Goal: Information Seeking & Learning: Find specific fact

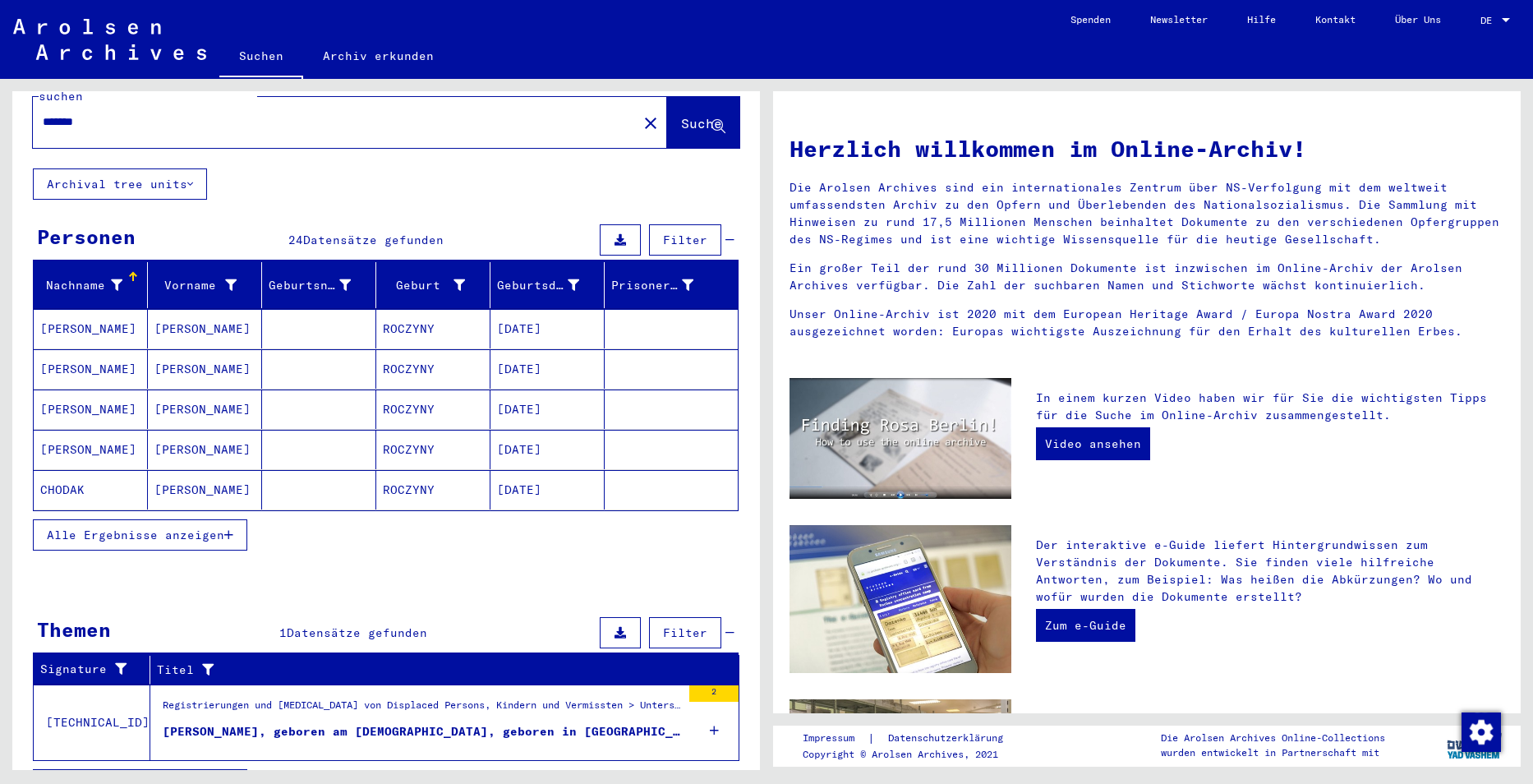
scroll to position [64, 0]
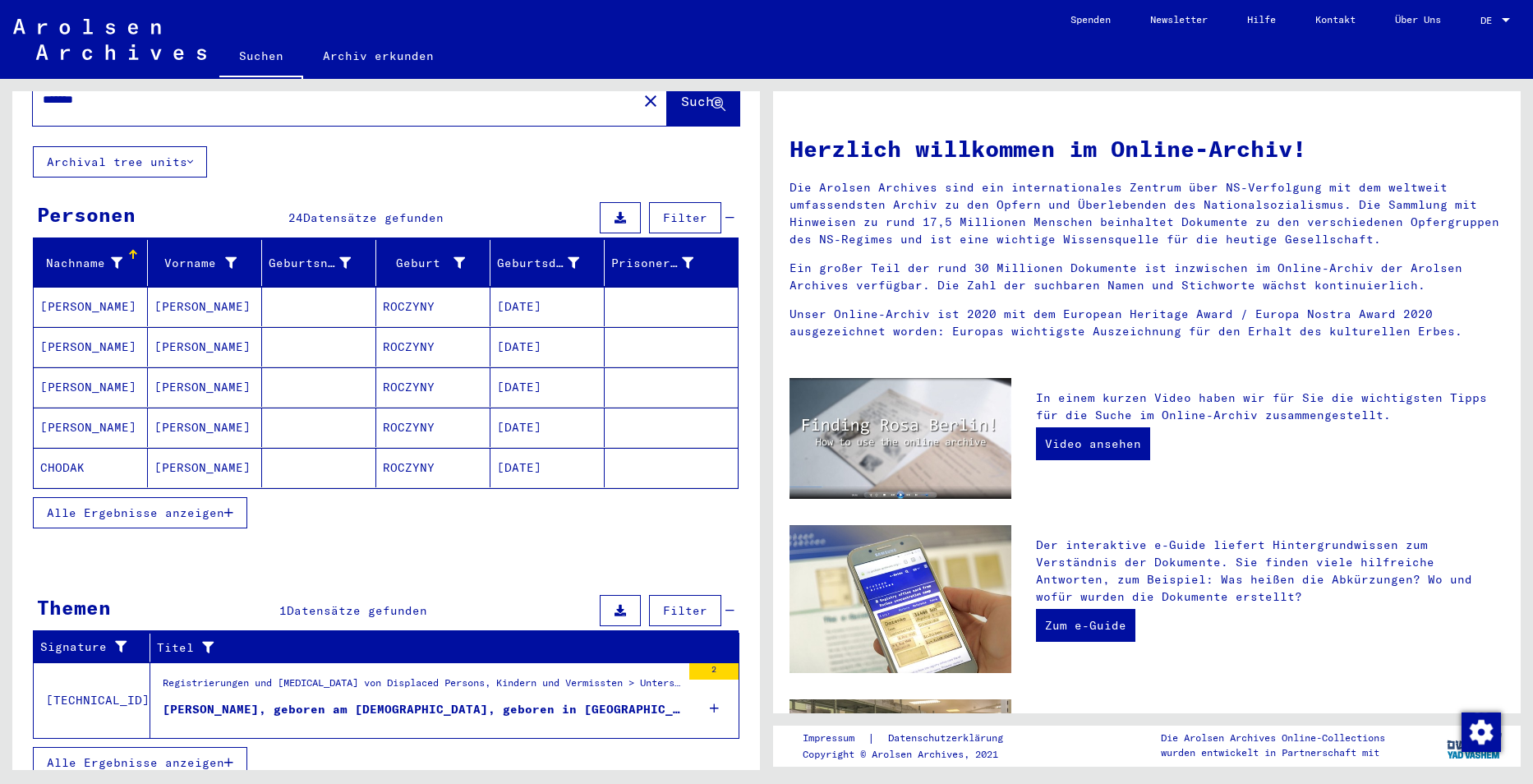
click at [212, 294] on mat-cell "[PERSON_NAME]" at bounding box center [205, 307] width 114 height 40
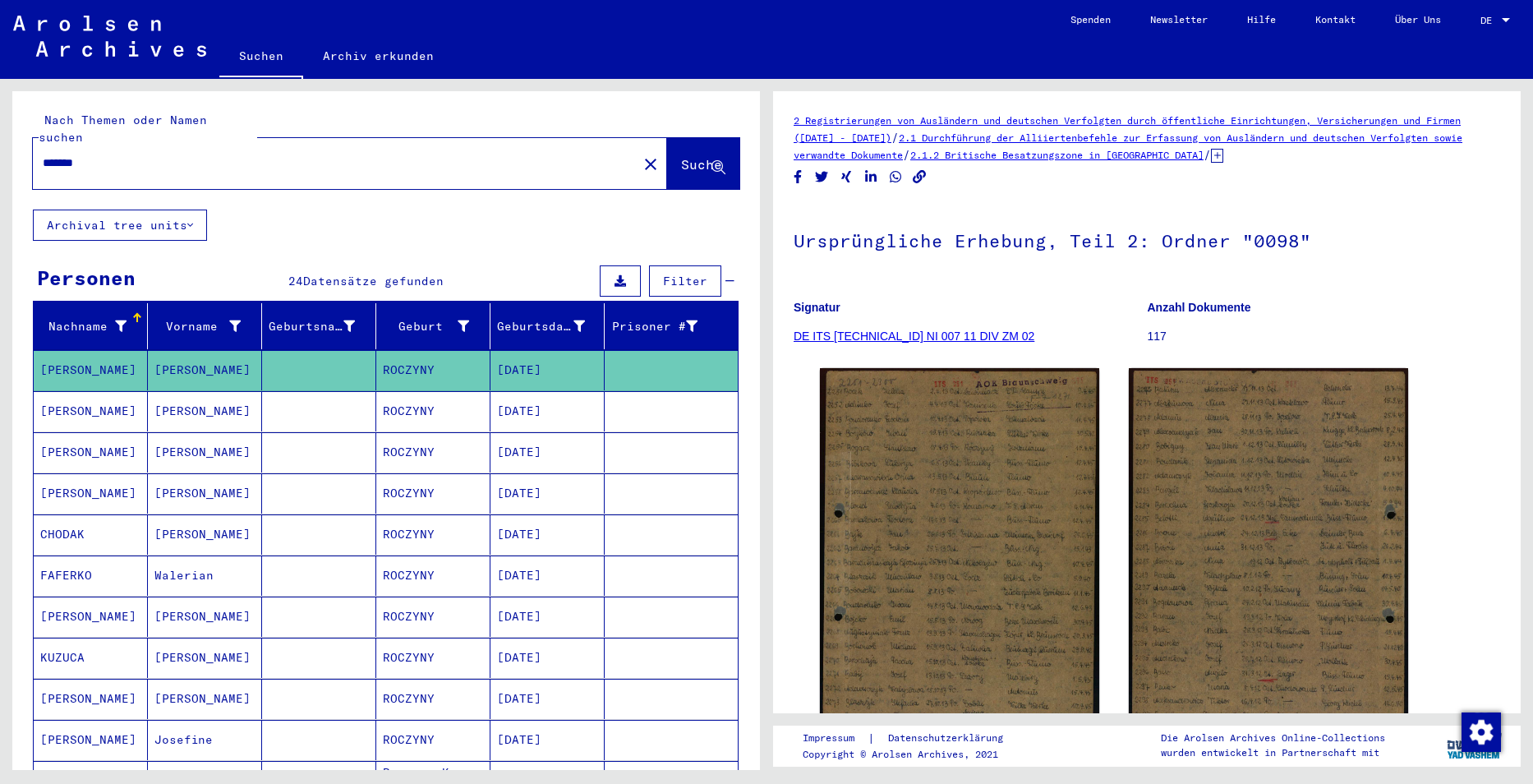
click at [251, 155] on input "*******" at bounding box center [335, 163] width 585 height 17
click at [252, 155] on input "*******" at bounding box center [335, 163] width 585 height 17
type input "****"
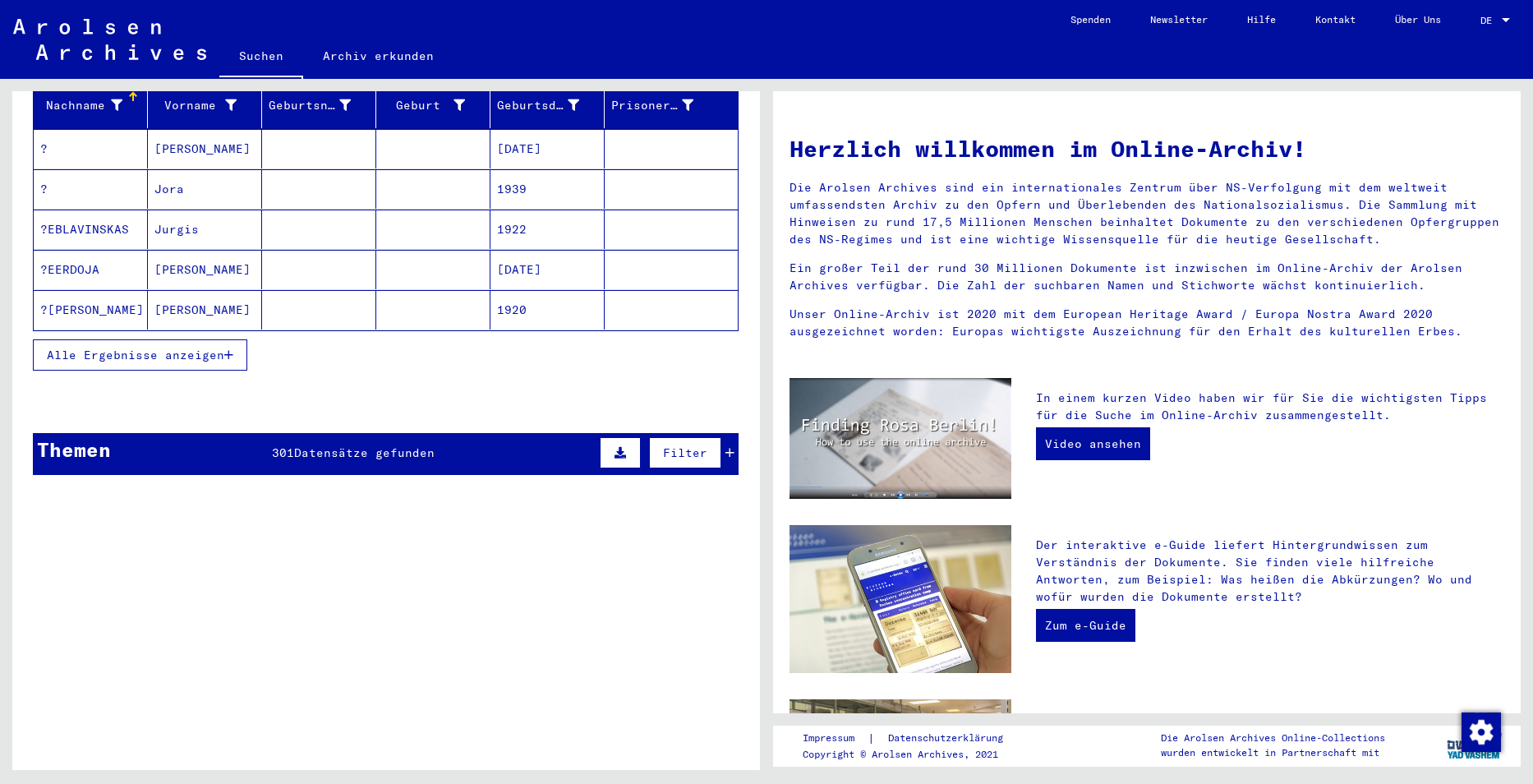
scroll to position [106, 0]
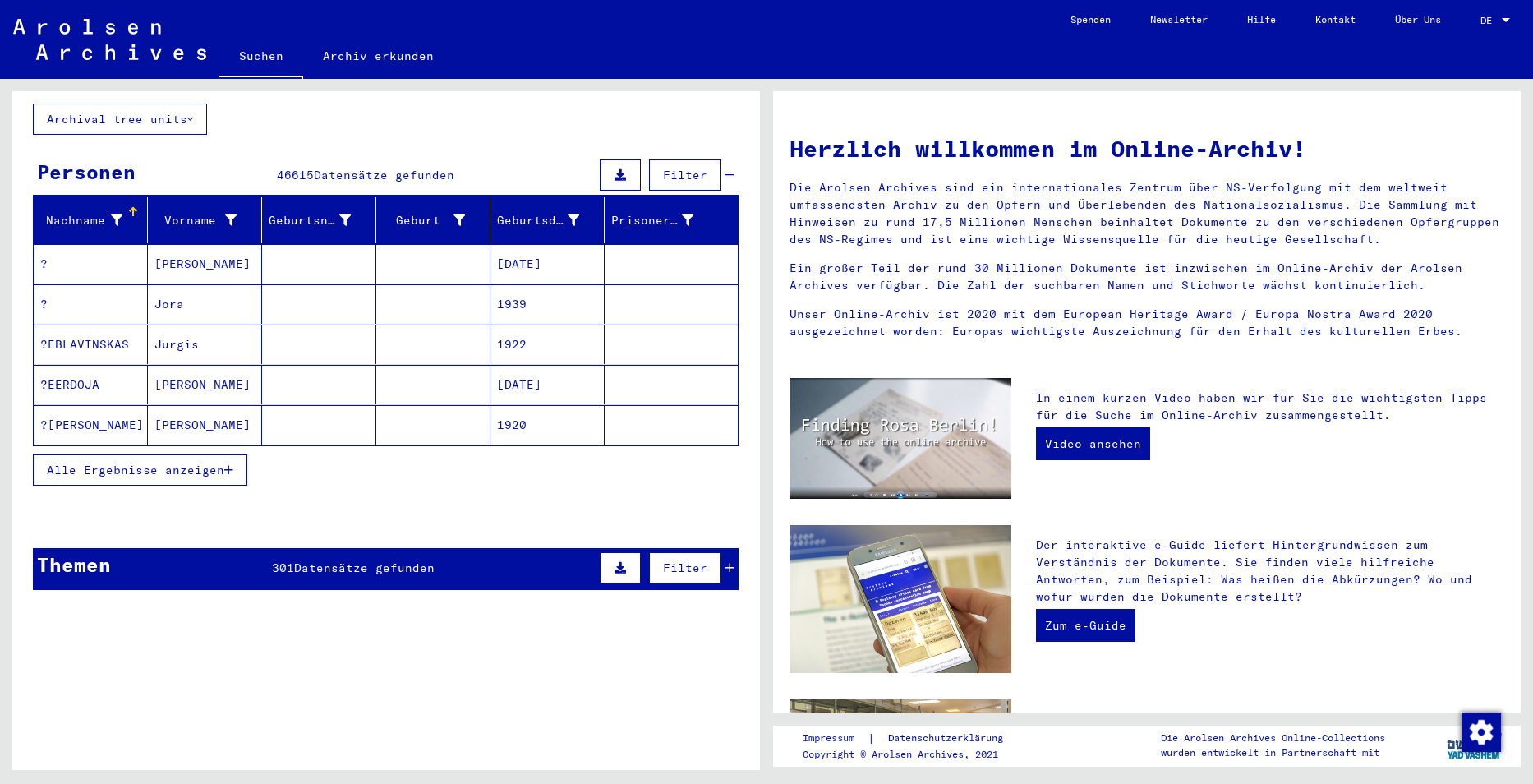
click at [633, 364] on mat-cell at bounding box center [671, 384] width 133 height 40
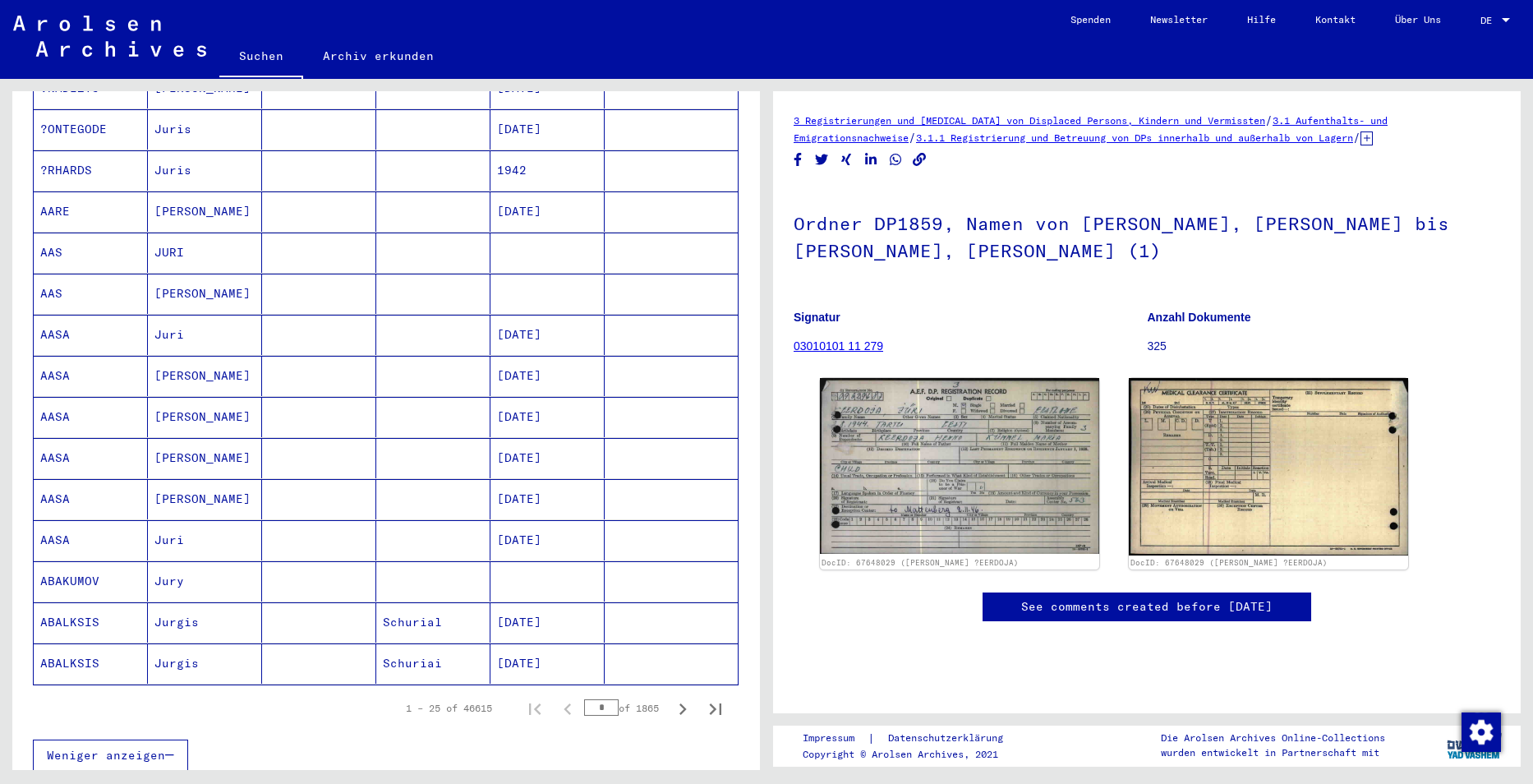
scroll to position [763, 0]
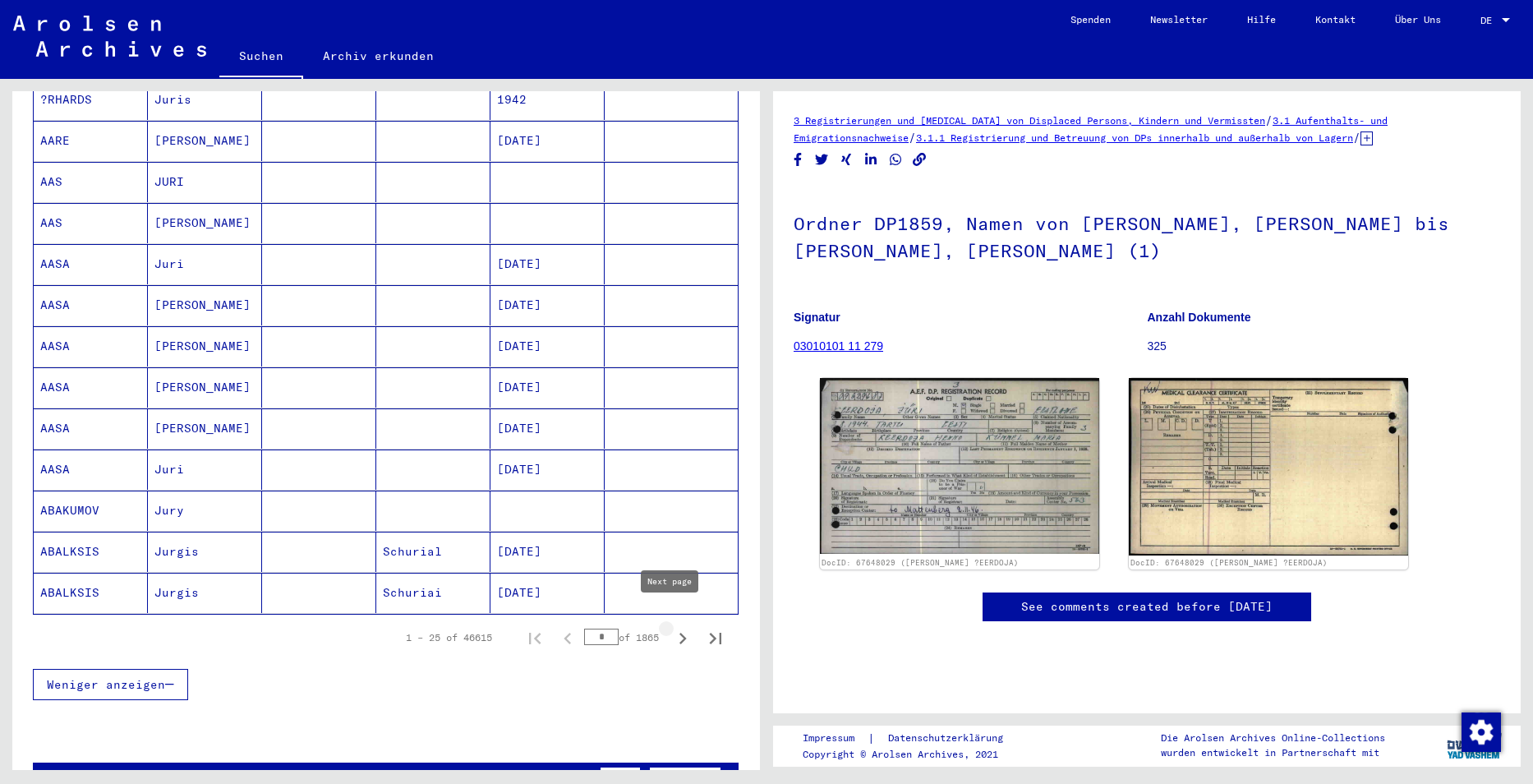
click at [671, 626] on icon "Next page" at bounding box center [682, 638] width 23 height 23
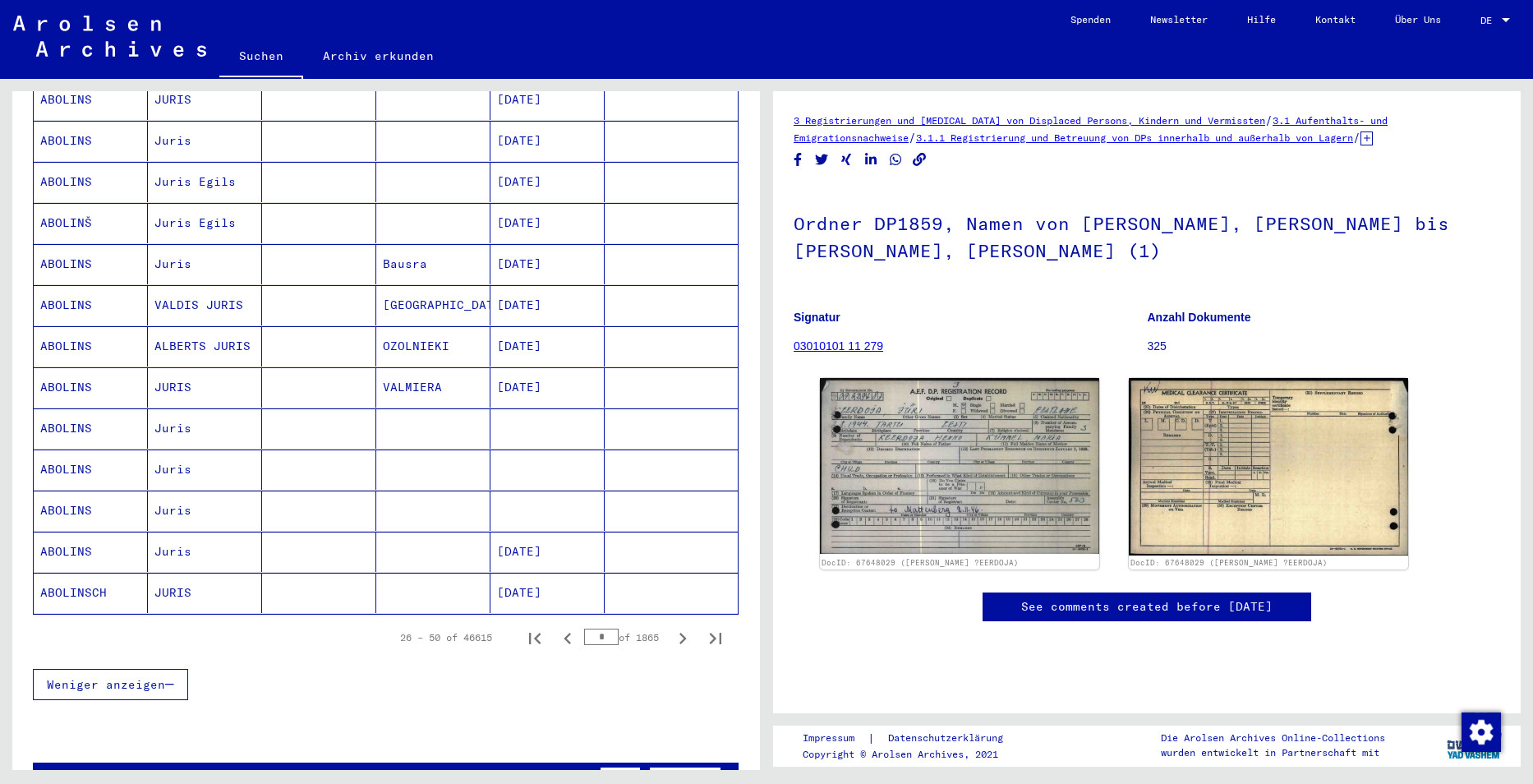
click at [671, 626] on icon "Next page" at bounding box center [682, 638] width 23 height 23
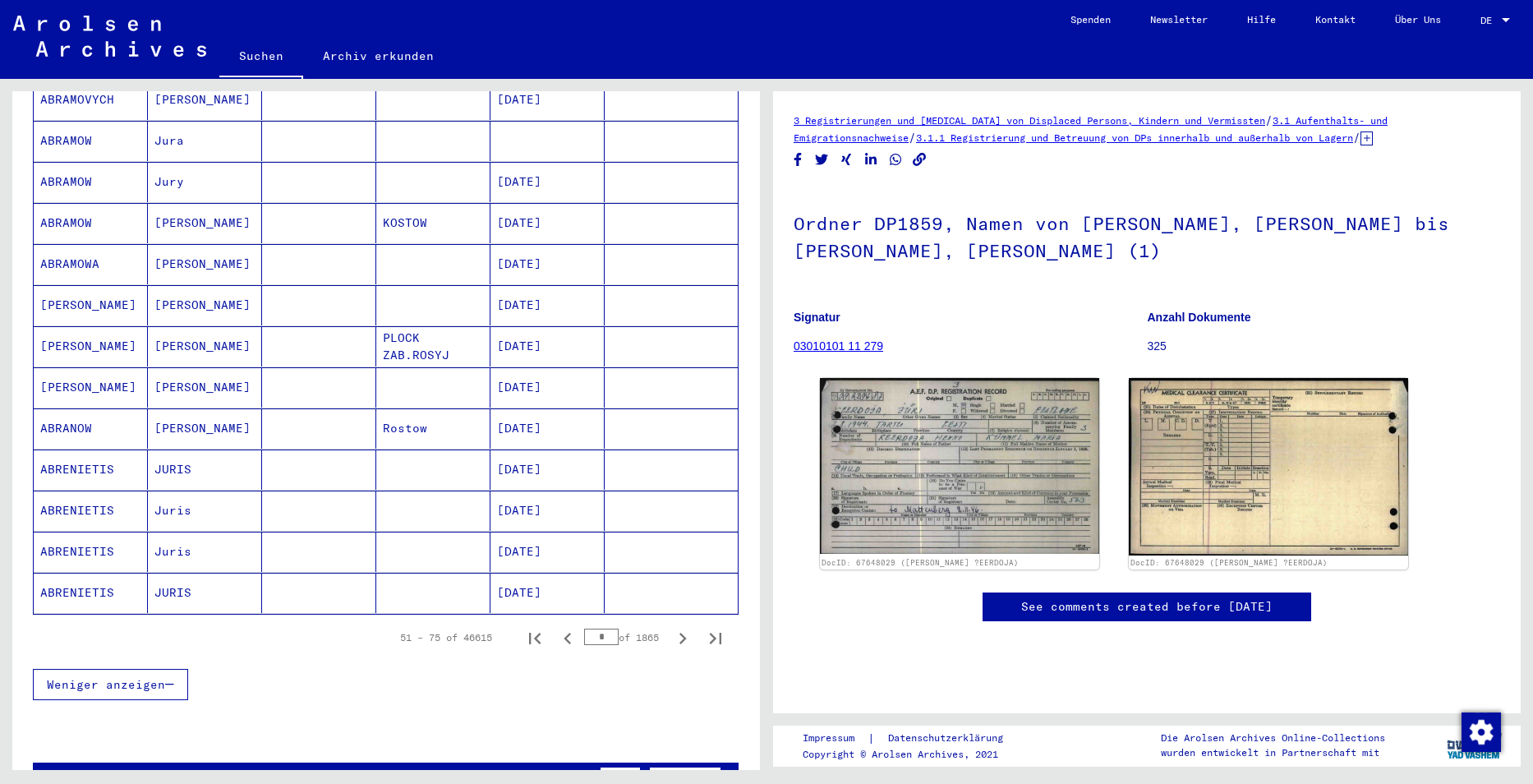
click at [671, 626] on icon "Next page" at bounding box center [682, 638] width 23 height 23
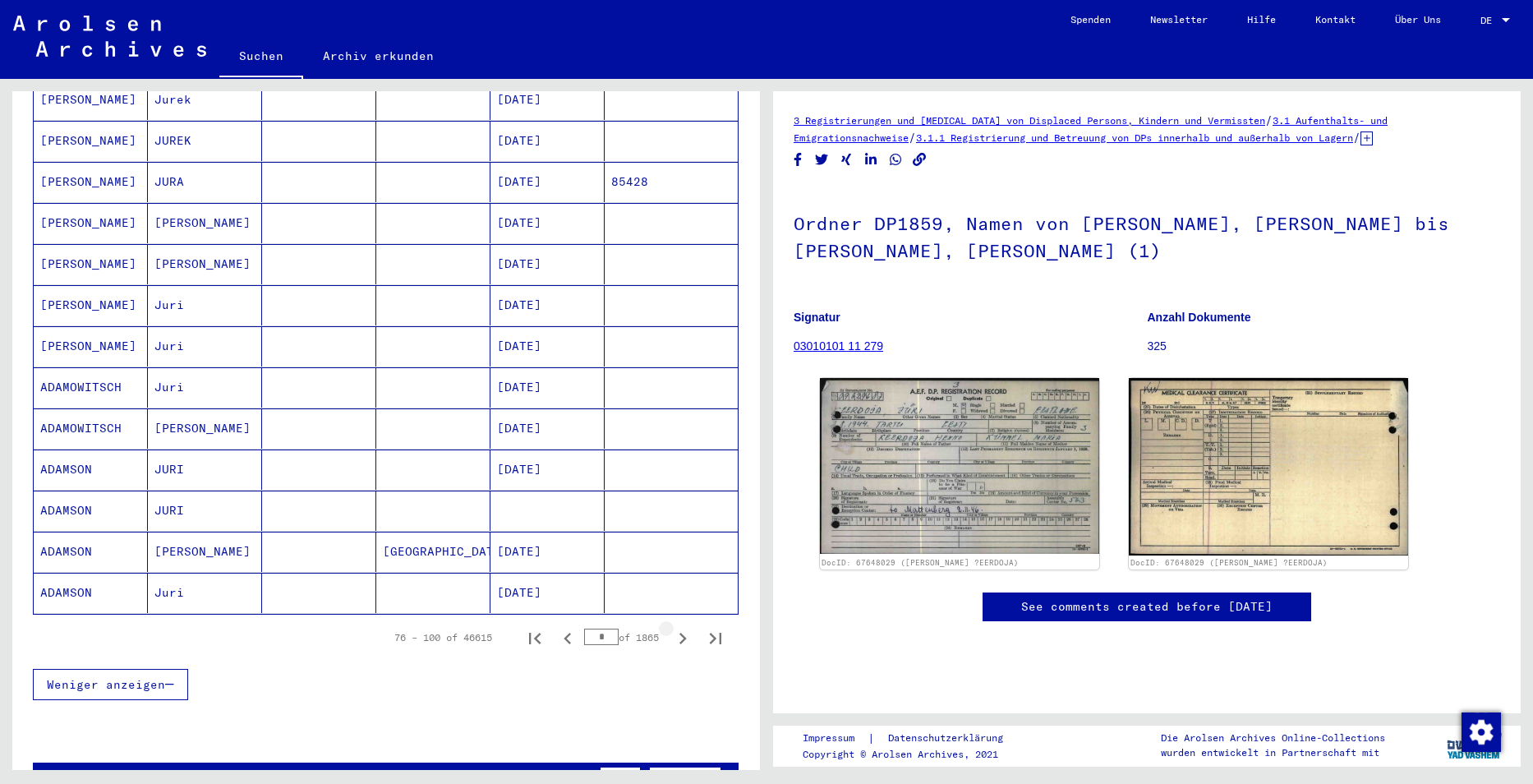
click at [671, 626] on icon "Next page" at bounding box center [682, 638] width 23 height 23
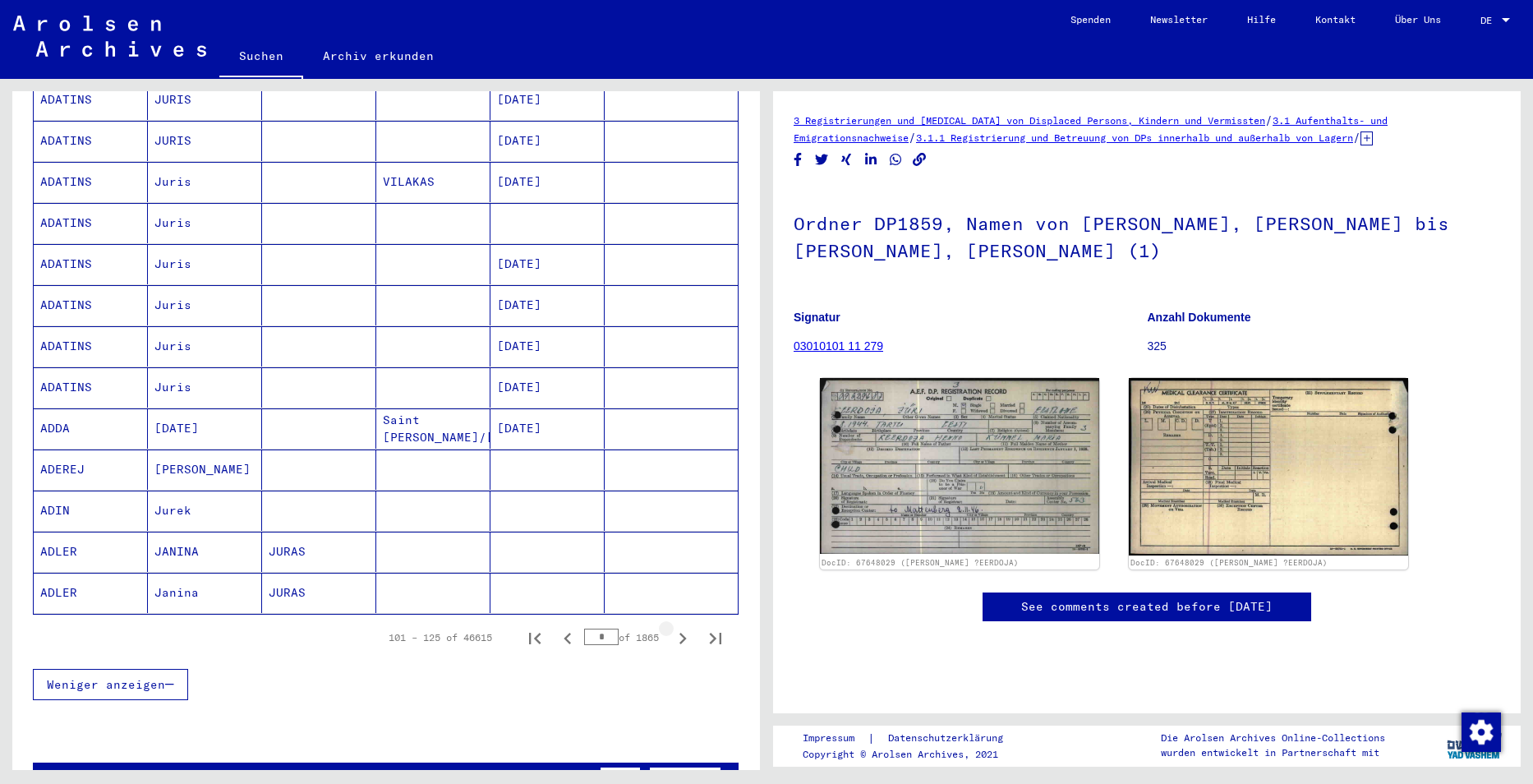
click at [671, 626] on icon "Next page" at bounding box center [682, 638] width 23 height 23
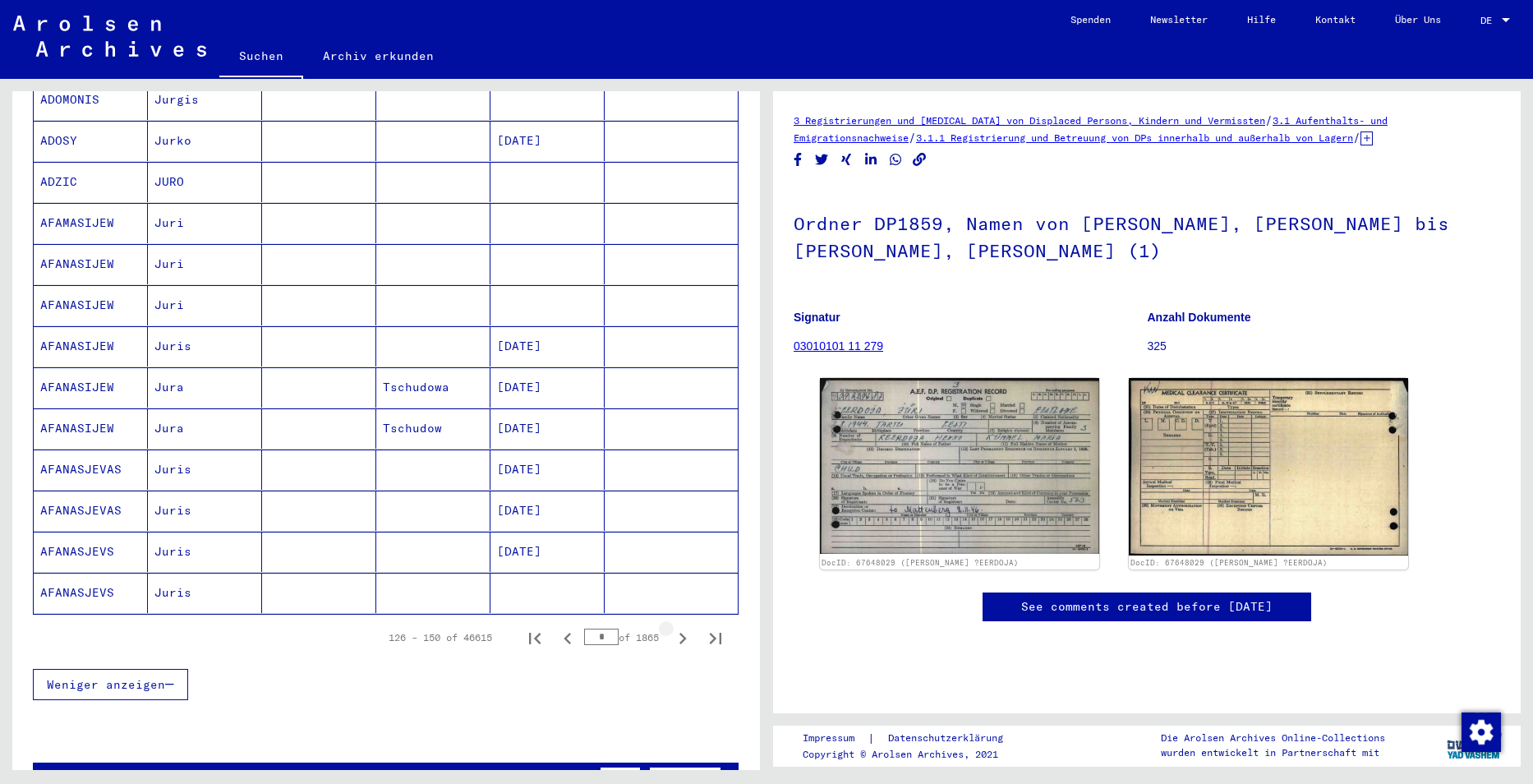
click at [671, 626] on icon "Next page" at bounding box center [682, 638] width 23 height 23
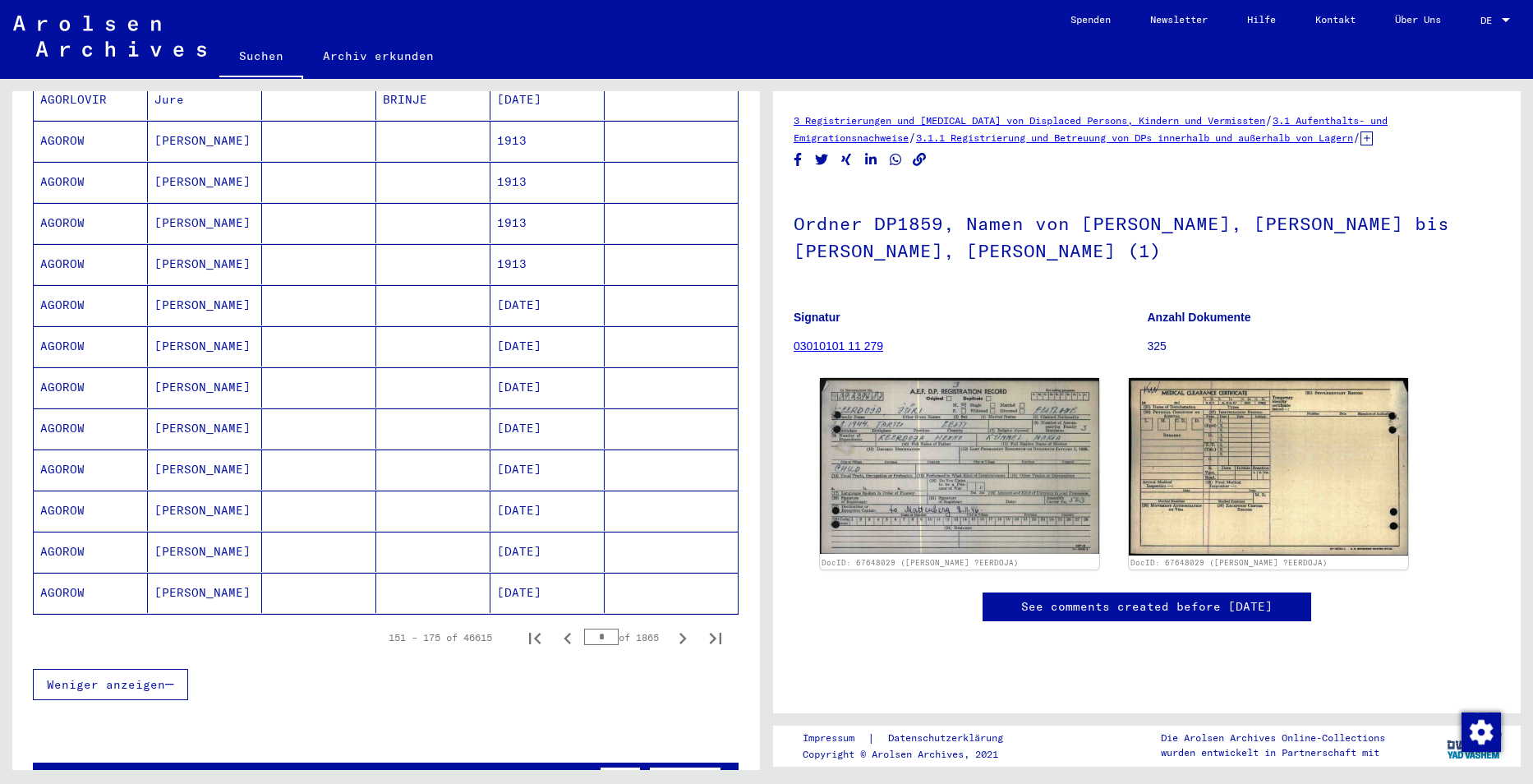
click at [671, 626] on icon "Next page" at bounding box center [682, 638] width 23 height 23
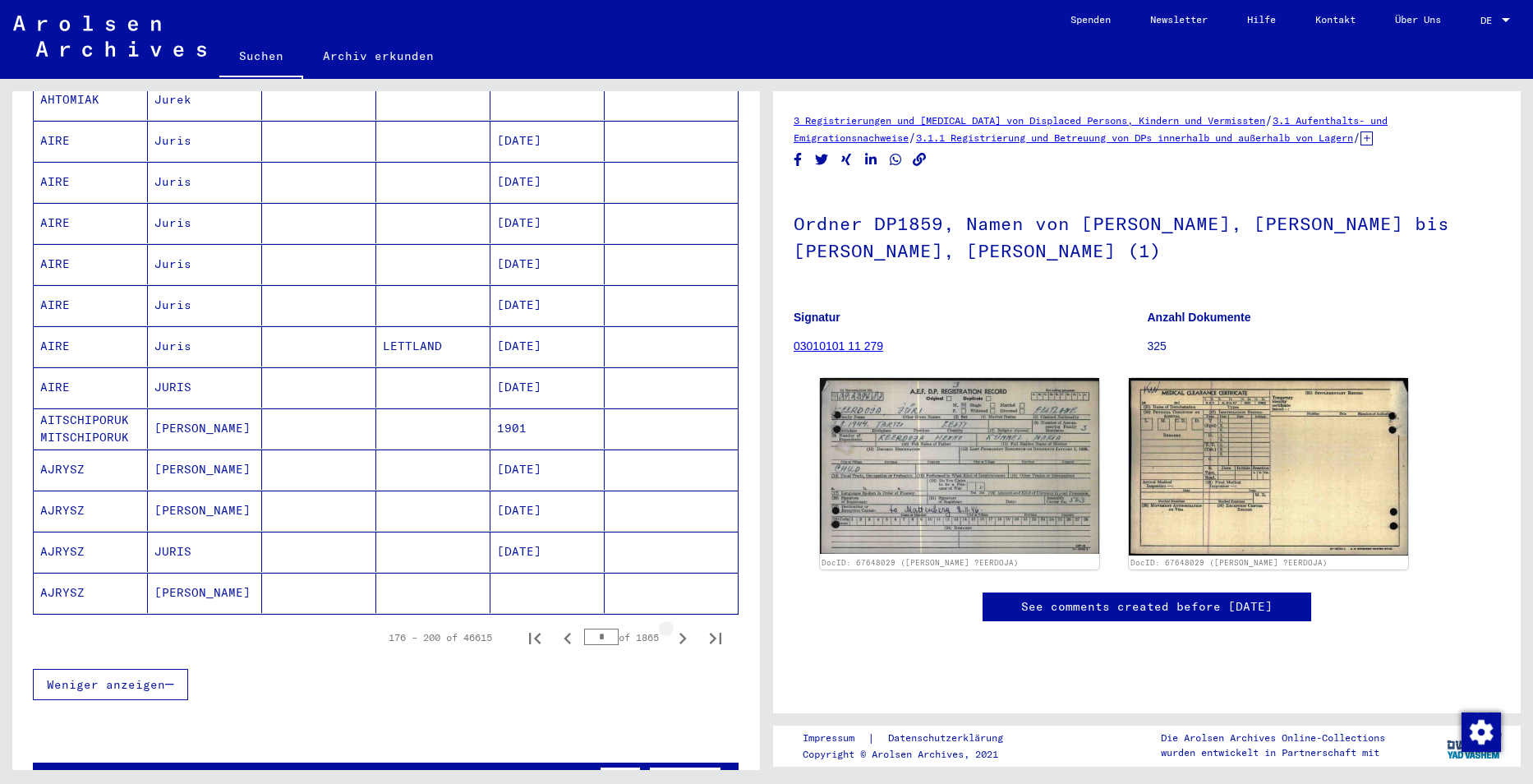
click at [671, 626] on icon "Next page" at bounding box center [682, 638] width 23 height 23
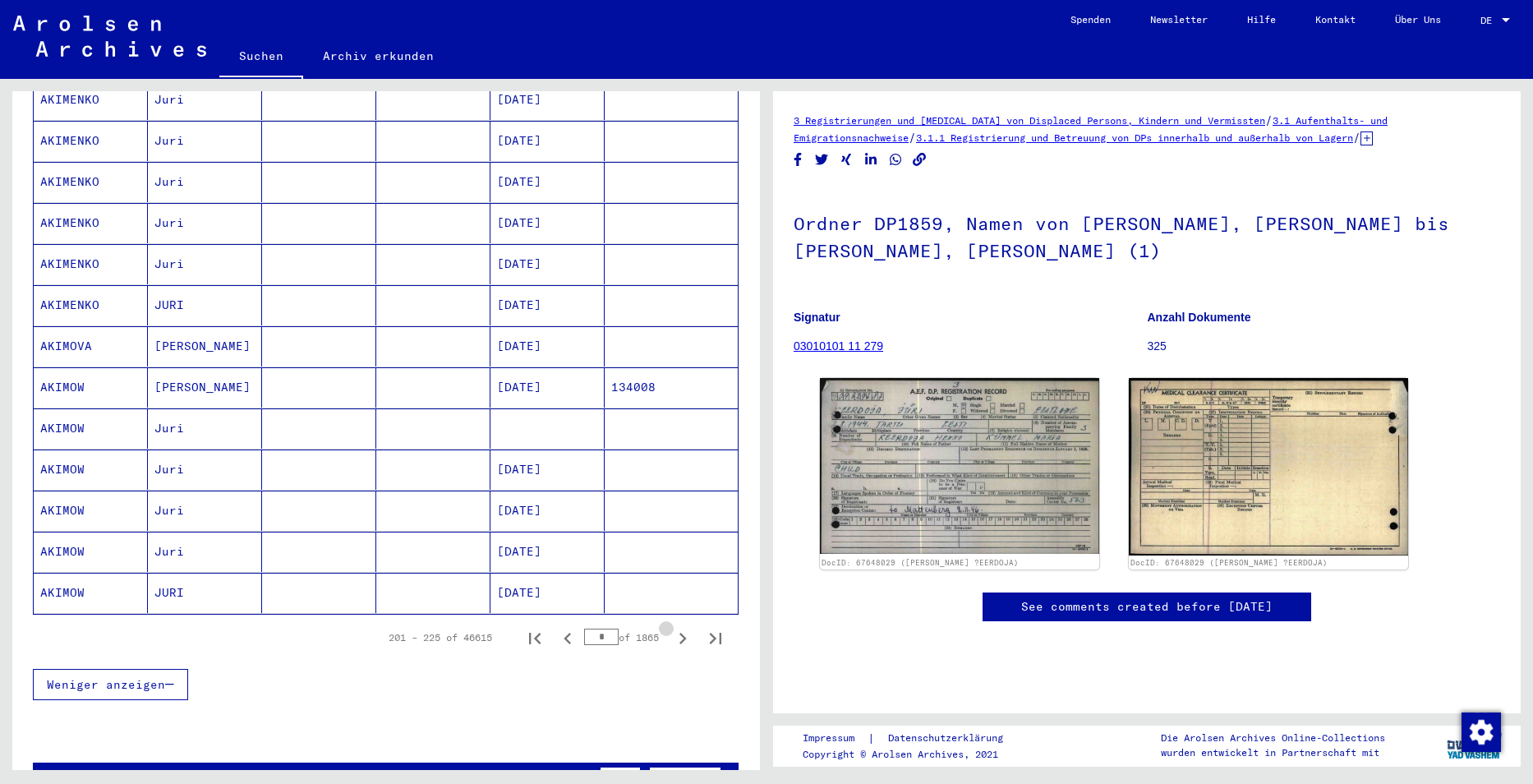
click at [671, 626] on icon "Next page" at bounding box center [682, 638] width 23 height 23
type input "**"
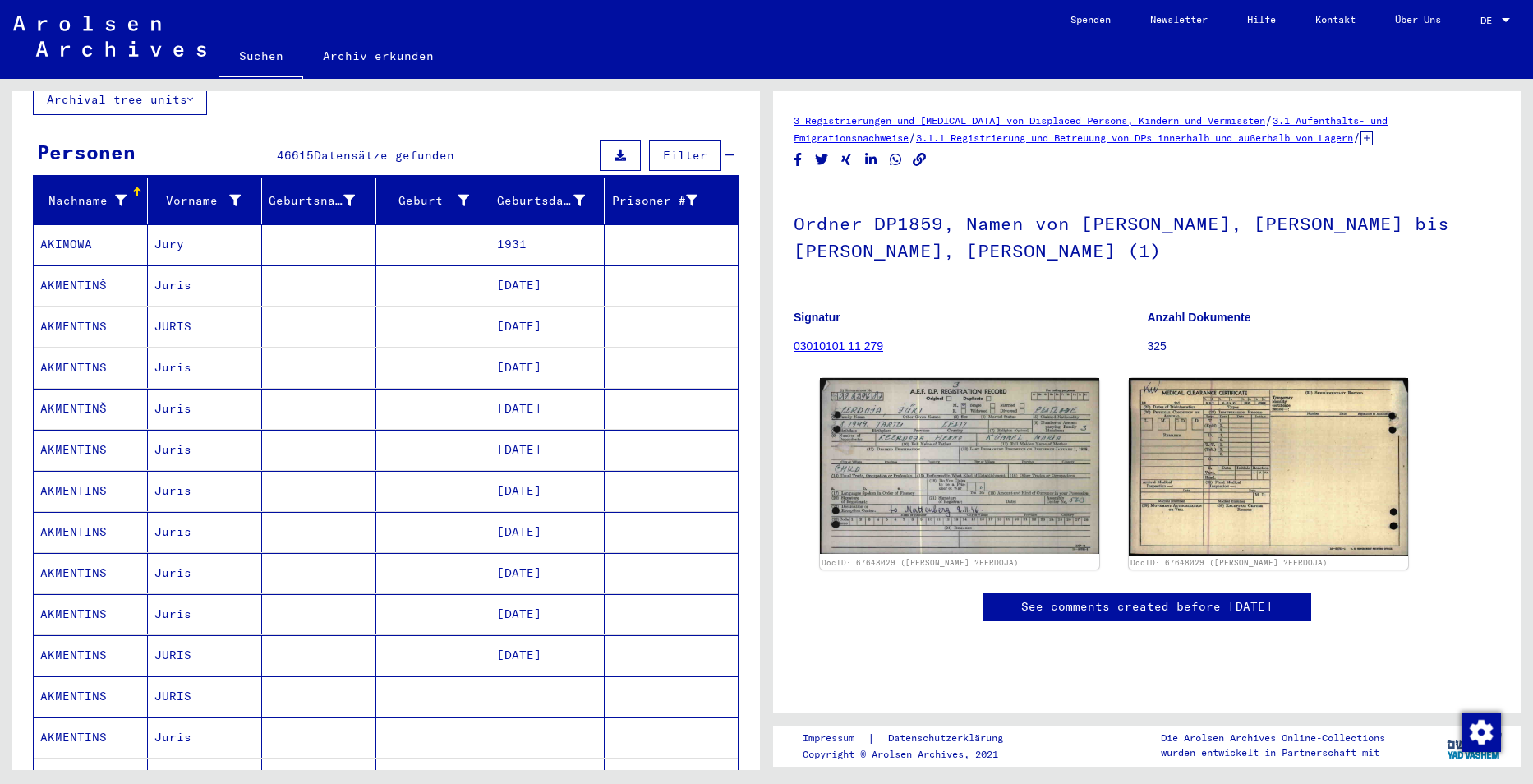
scroll to position [0, 0]
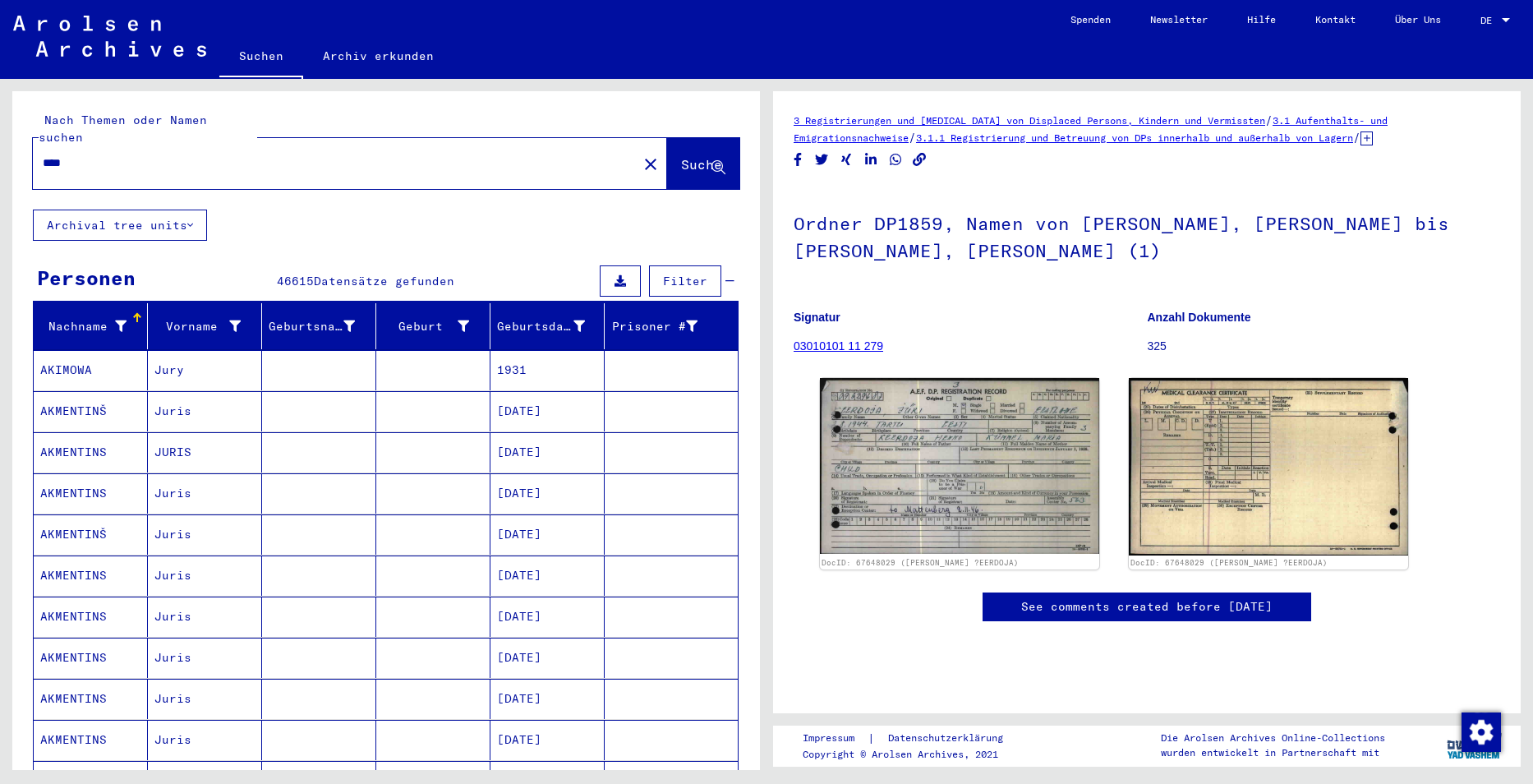
click at [290, 144] on div "****" at bounding box center [330, 162] width 595 height 37
click at [273, 155] on input "****" at bounding box center [335, 163] width 585 height 17
click at [181, 212] on button "Archival tree units" at bounding box center [120, 225] width 174 height 31
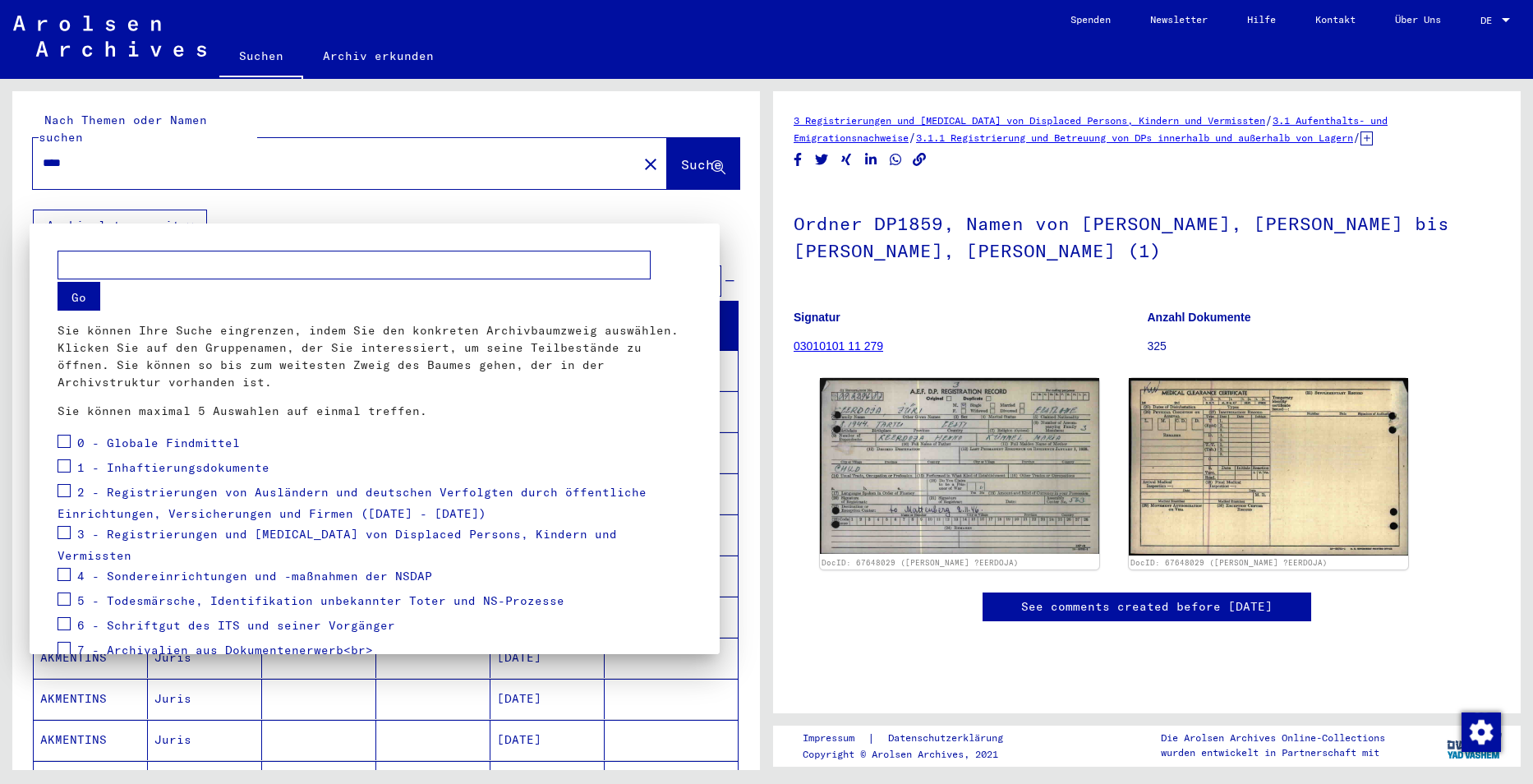
click at [180, 212] on div at bounding box center [766, 392] width 1533 height 784
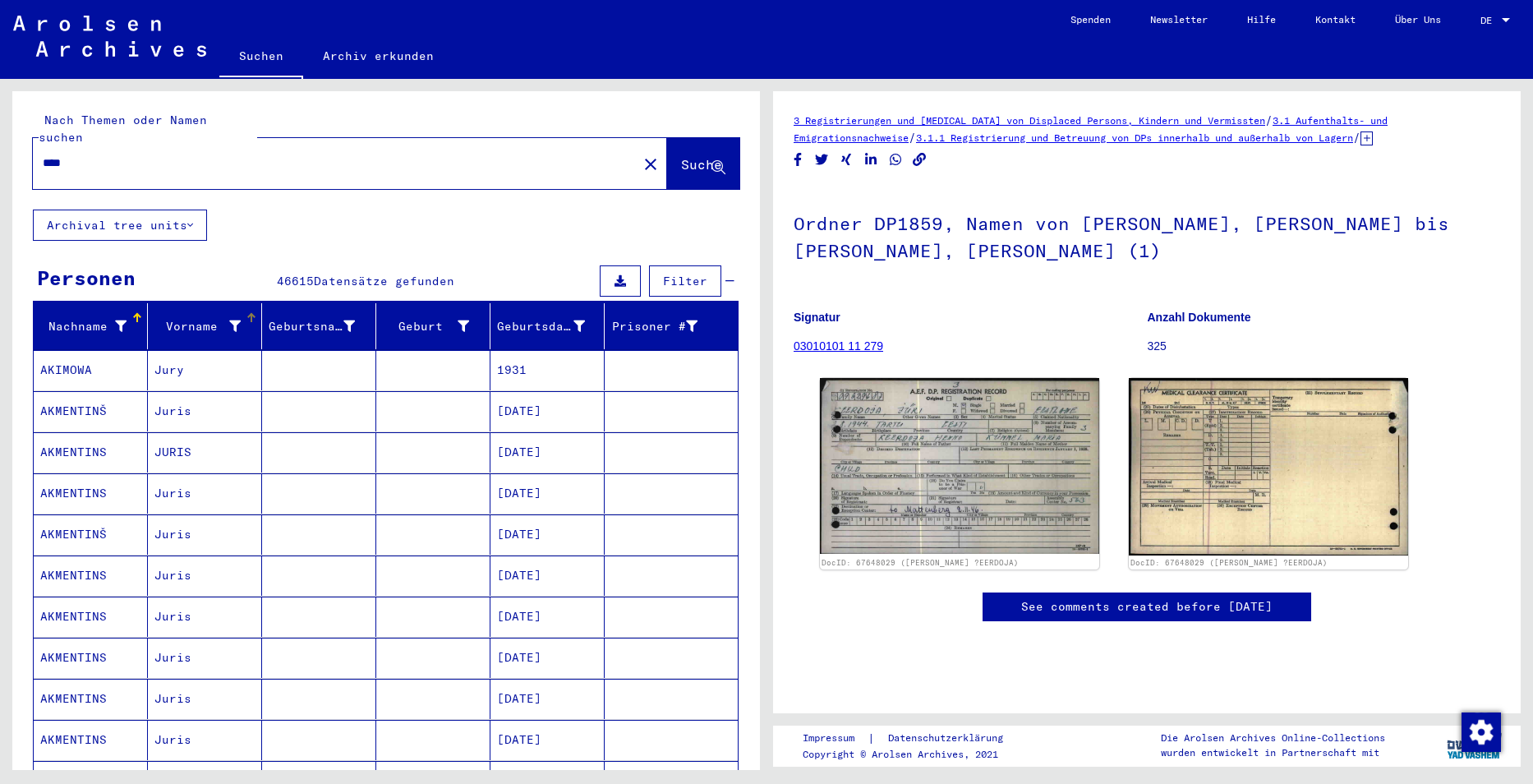
click at [181, 313] on div "Vorname" at bounding box center [208, 327] width 107 height 27
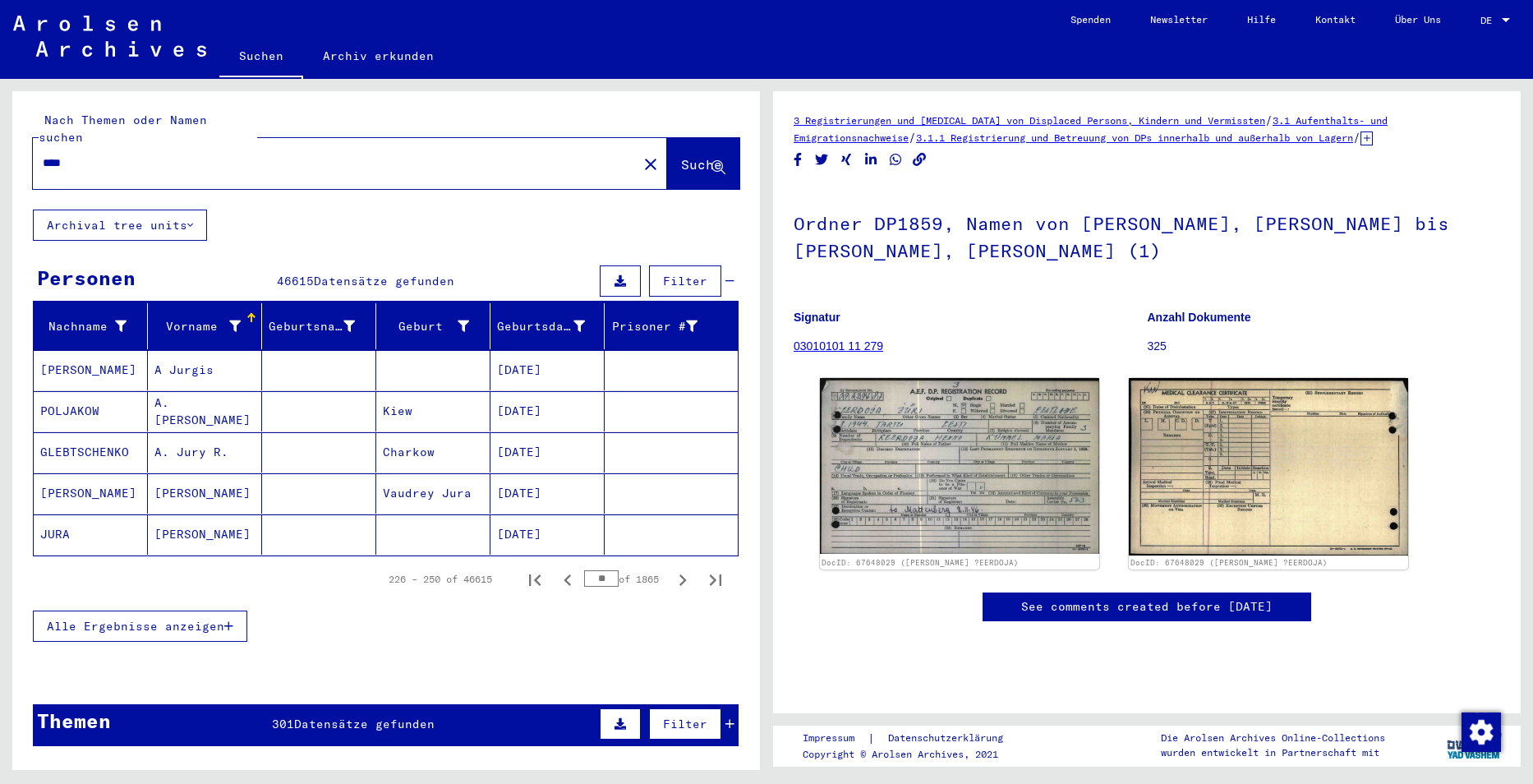
click at [274, 138] on div "**** close" at bounding box center [350, 163] width 634 height 51
click at [238, 155] on input "****" at bounding box center [335, 163] width 585 height 17
click at [190, 214] on button "Archival tree units" at bounding box center [120, 225] width 174 height 31
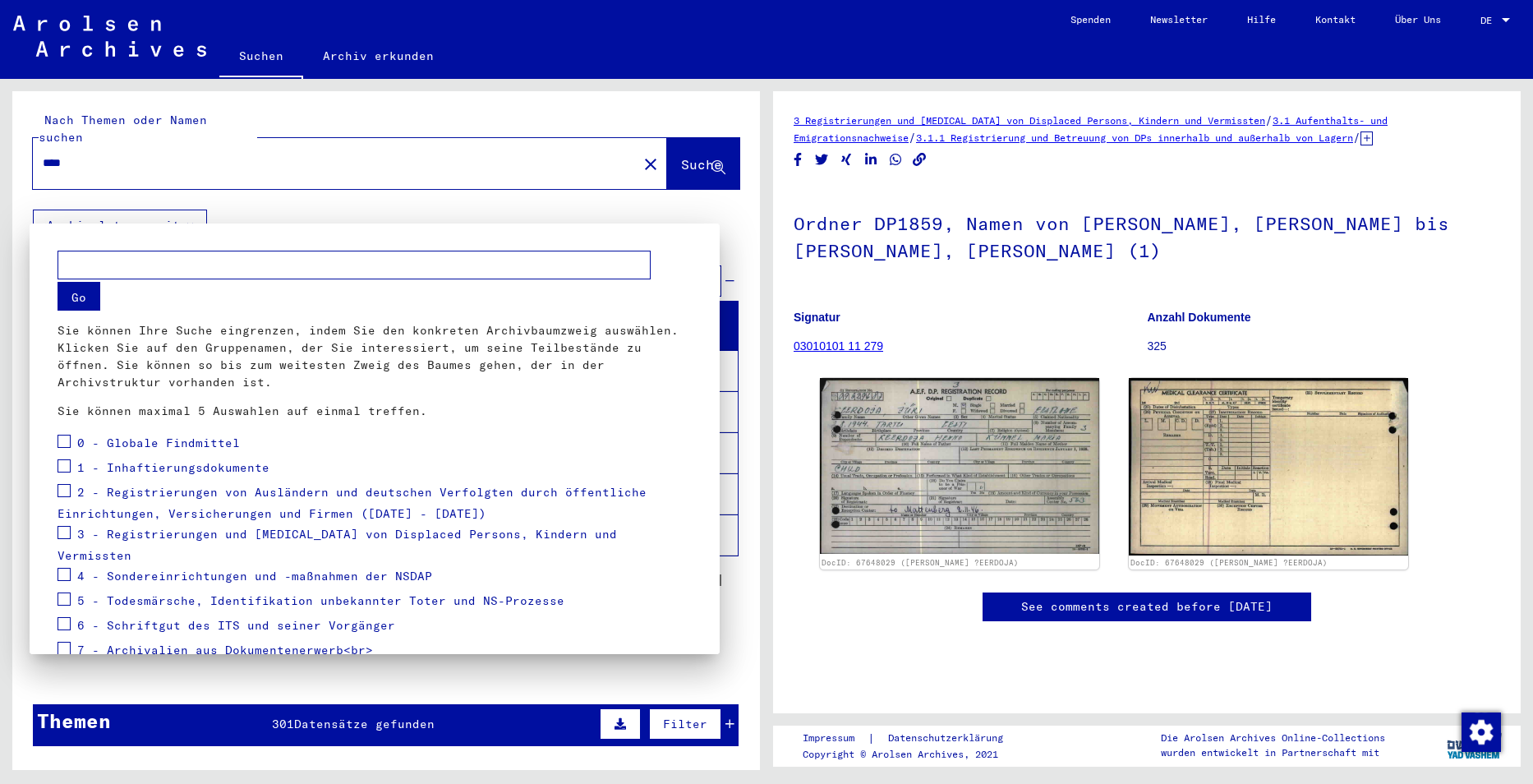
scroll to position [87, 0]
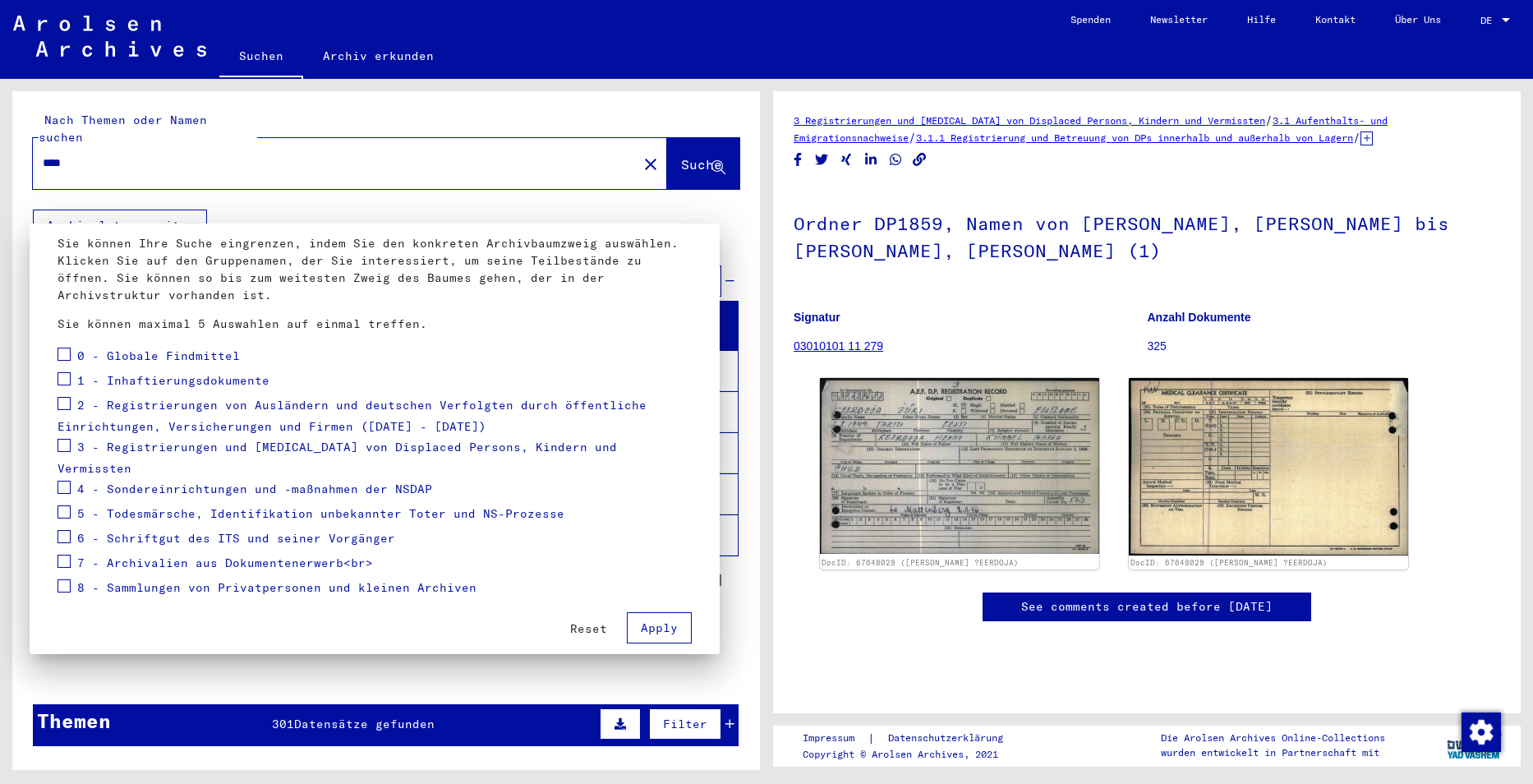
drag, startPoint x: 318, startPoint y: 177, endPoint x: 218, endPoint y: 237, distance: 116.6
click at [317, 177] on div at bounding box center [766, 392] width 1533 height 784
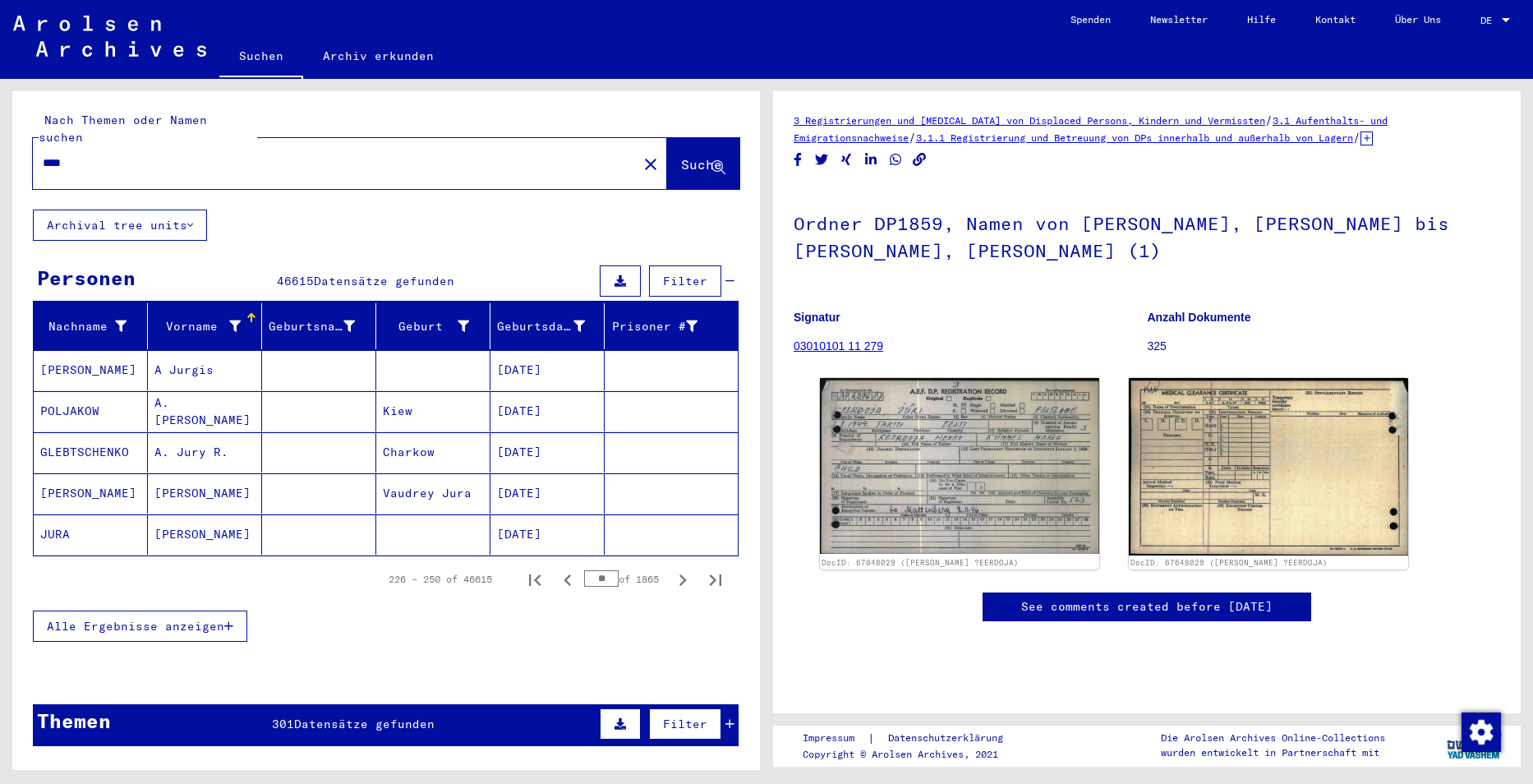
click at [1497, 24] on span "DE" at bounding box center [1489, 21] width 18 height 11
click at [1463, 30] on span "English" at bounding box center [1465, 28] width 40 height 12
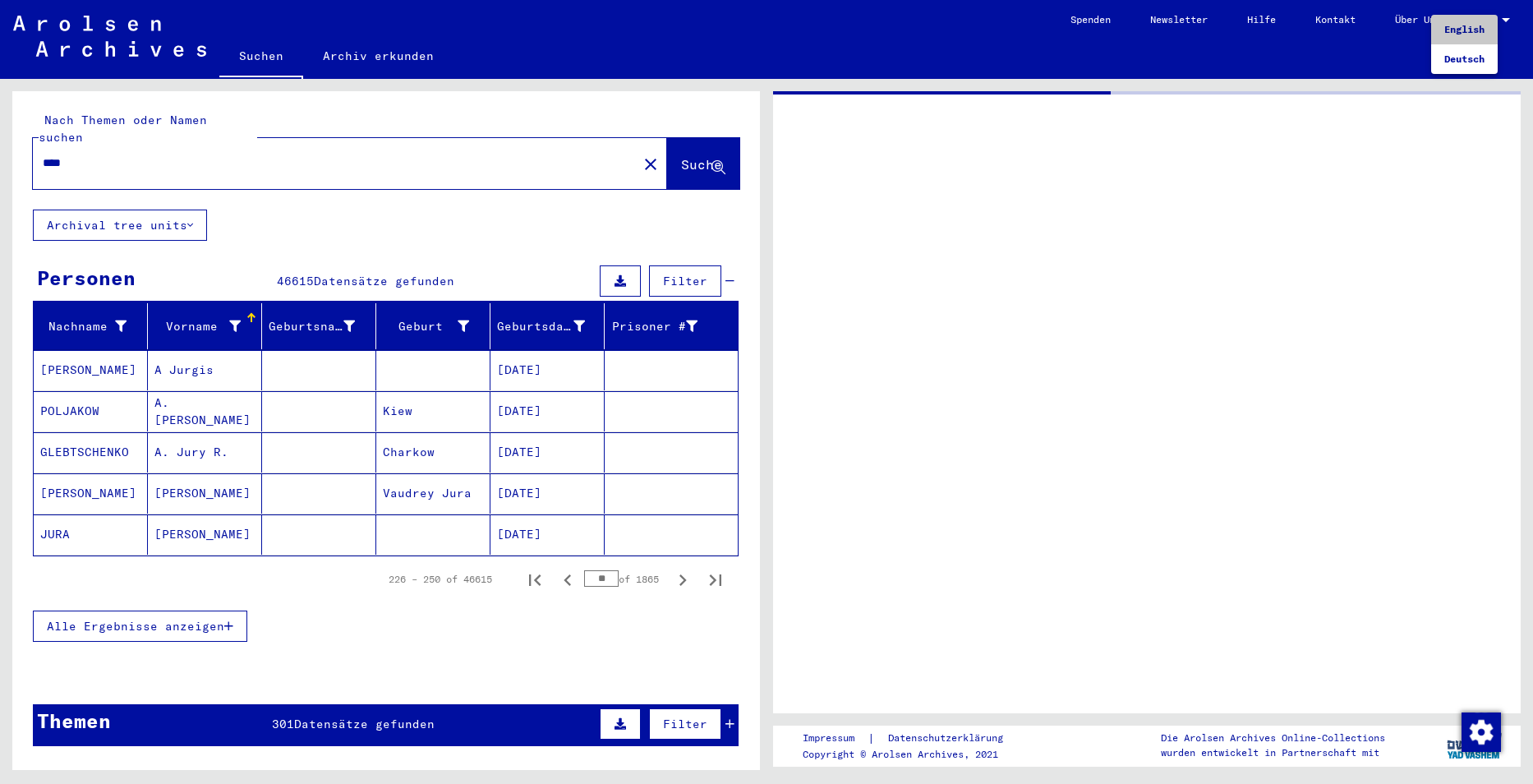
type input "********"
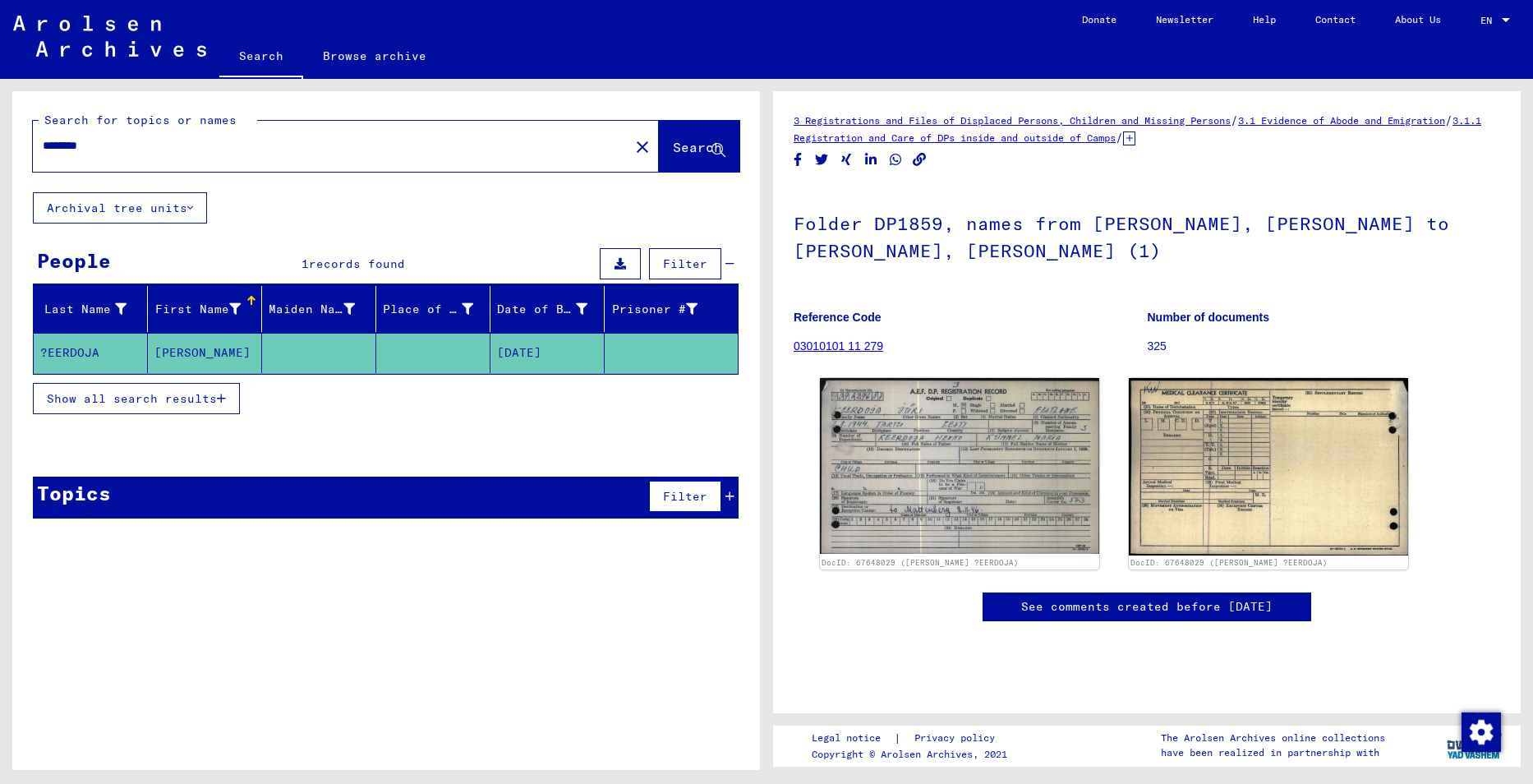
click at [180, 211] on button "Archival tree units" at bounding box center [120, 208] width 174 height 31
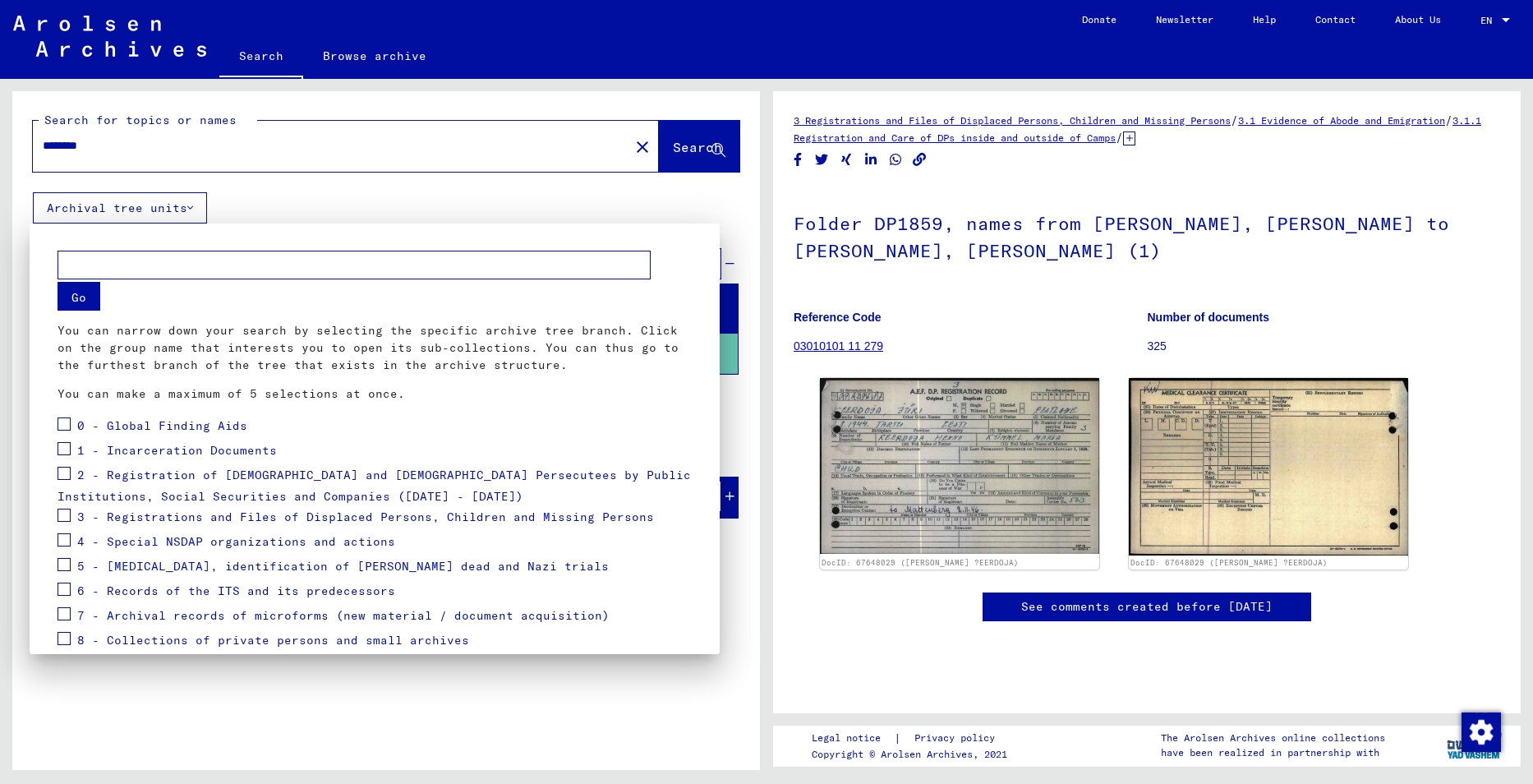
drag, startPoint x: 323, startPoint y: 188, endPoint x: 286, endPoint y: 214, distance: 45.2
click at [324, 188] on div at bounding box center [766, 392] width 1533 height 784
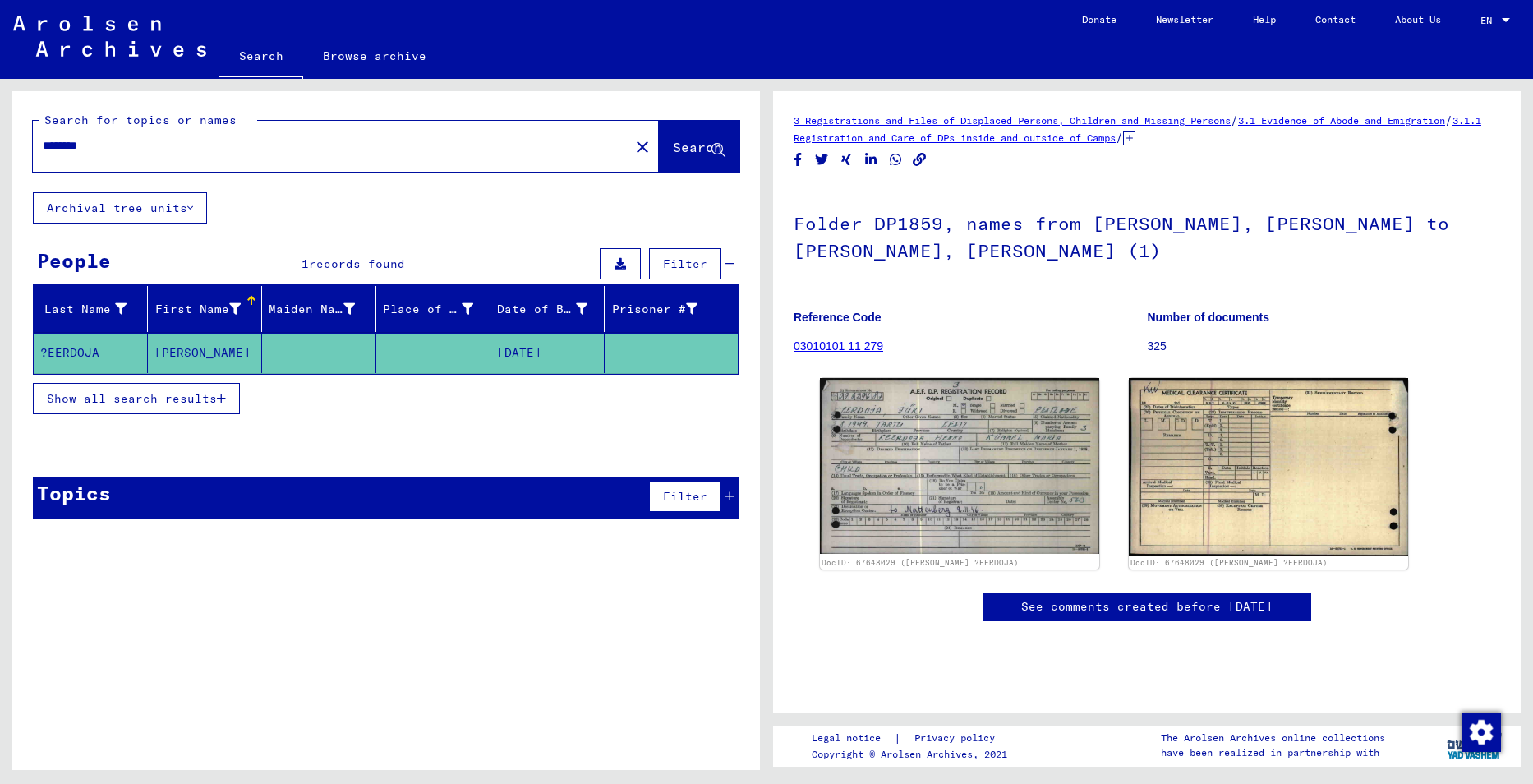
click at [86, 265] on div "People" at bounding box center [74, 260] width 74 height 29
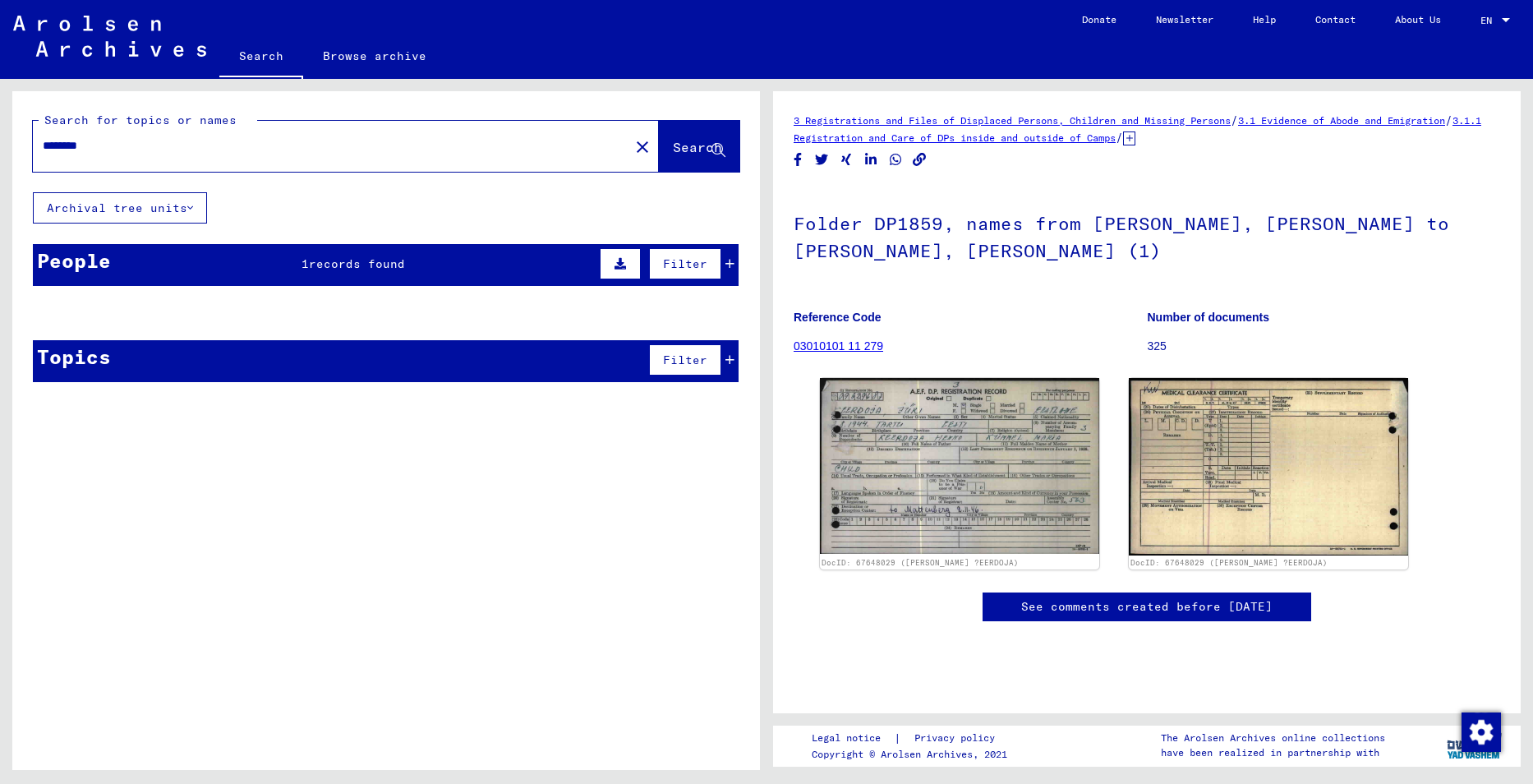
click at [688, 265] on span "Filter" at bounding box center [684, 264] width 45 height 15
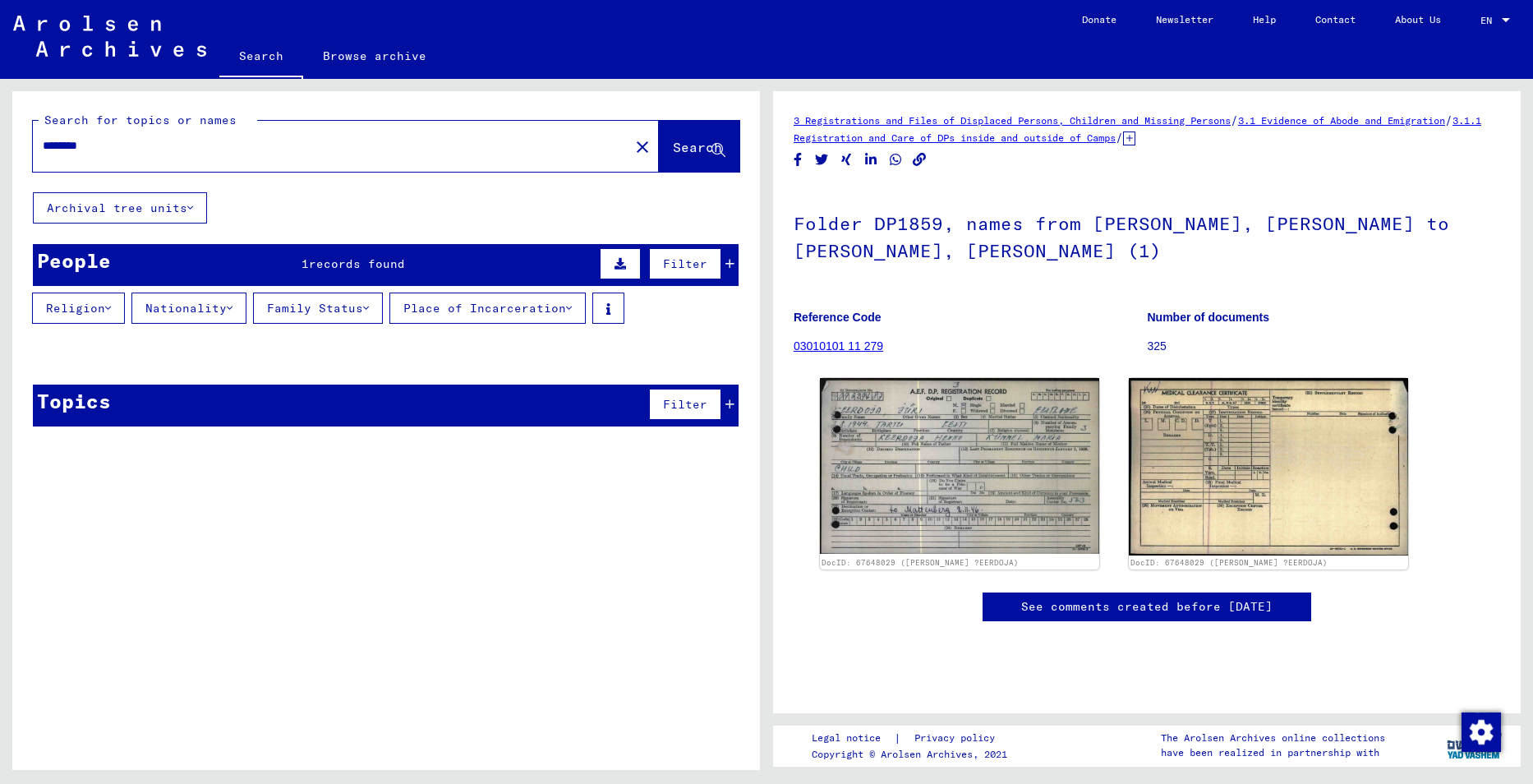
click at [229, 314] on button "Nationality" at bounding box center [188, 308] width 115 height 31
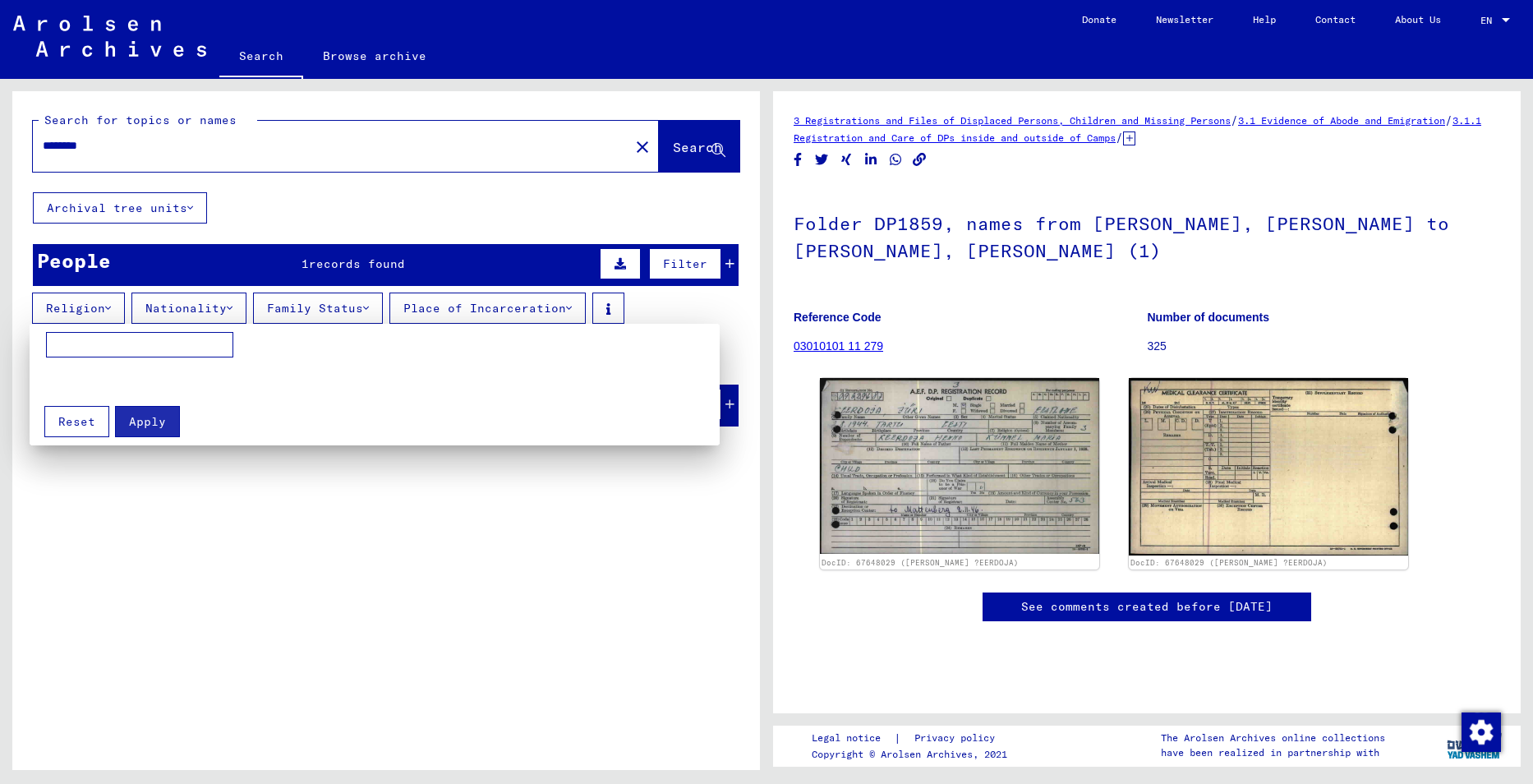
click at [192, 327] on mat-card "Apply Reset" at bounding box center [383, 384] width 706 height 122
click at [186, 334] on input at bounding box center [139, 345] width 187 height 27
click at [461, 301] on div at bounding box center [766, 392] width 1533 height 784
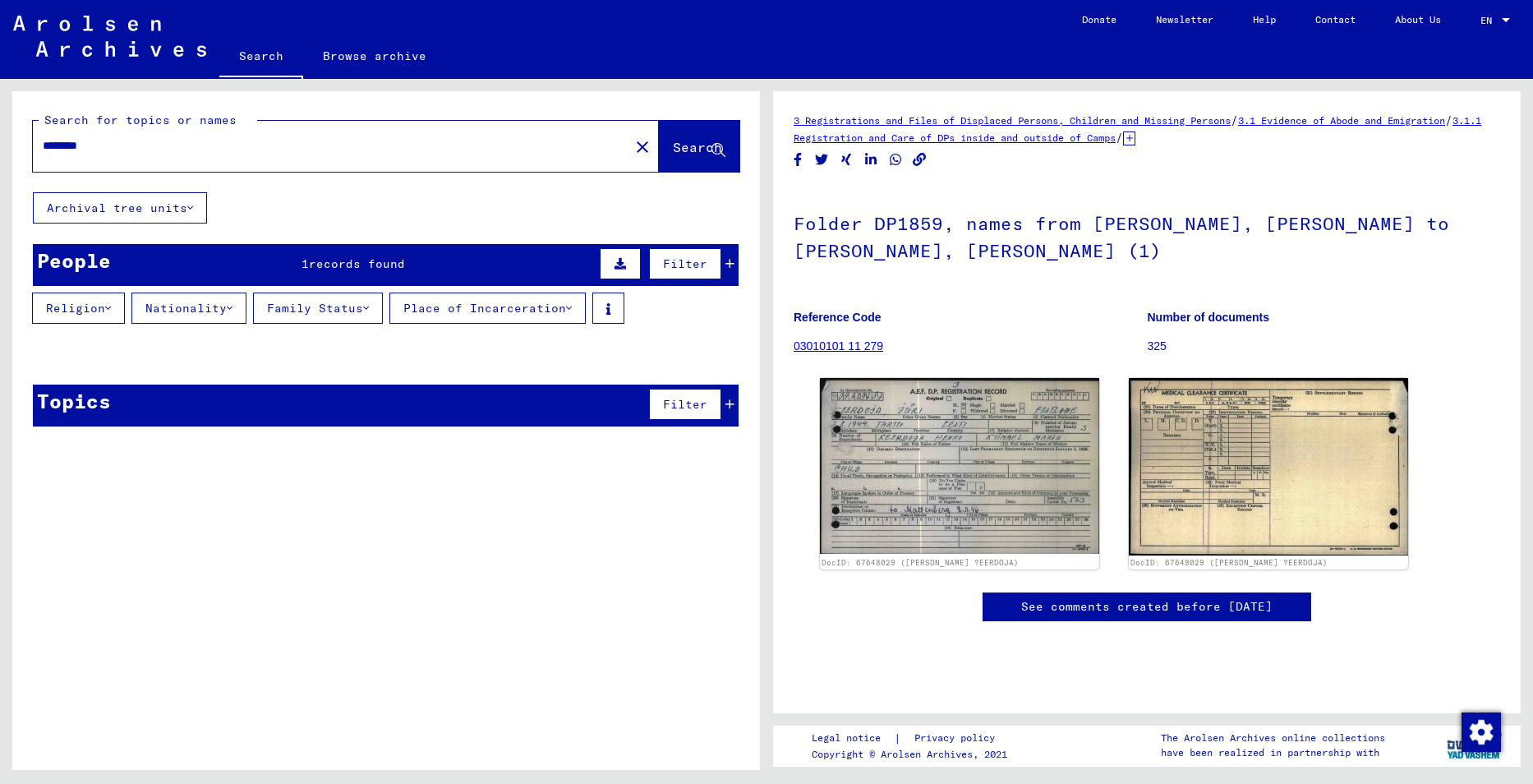
click at [88, 316] on button "Religion" at bounding box center [79, 308] width 93 height 31
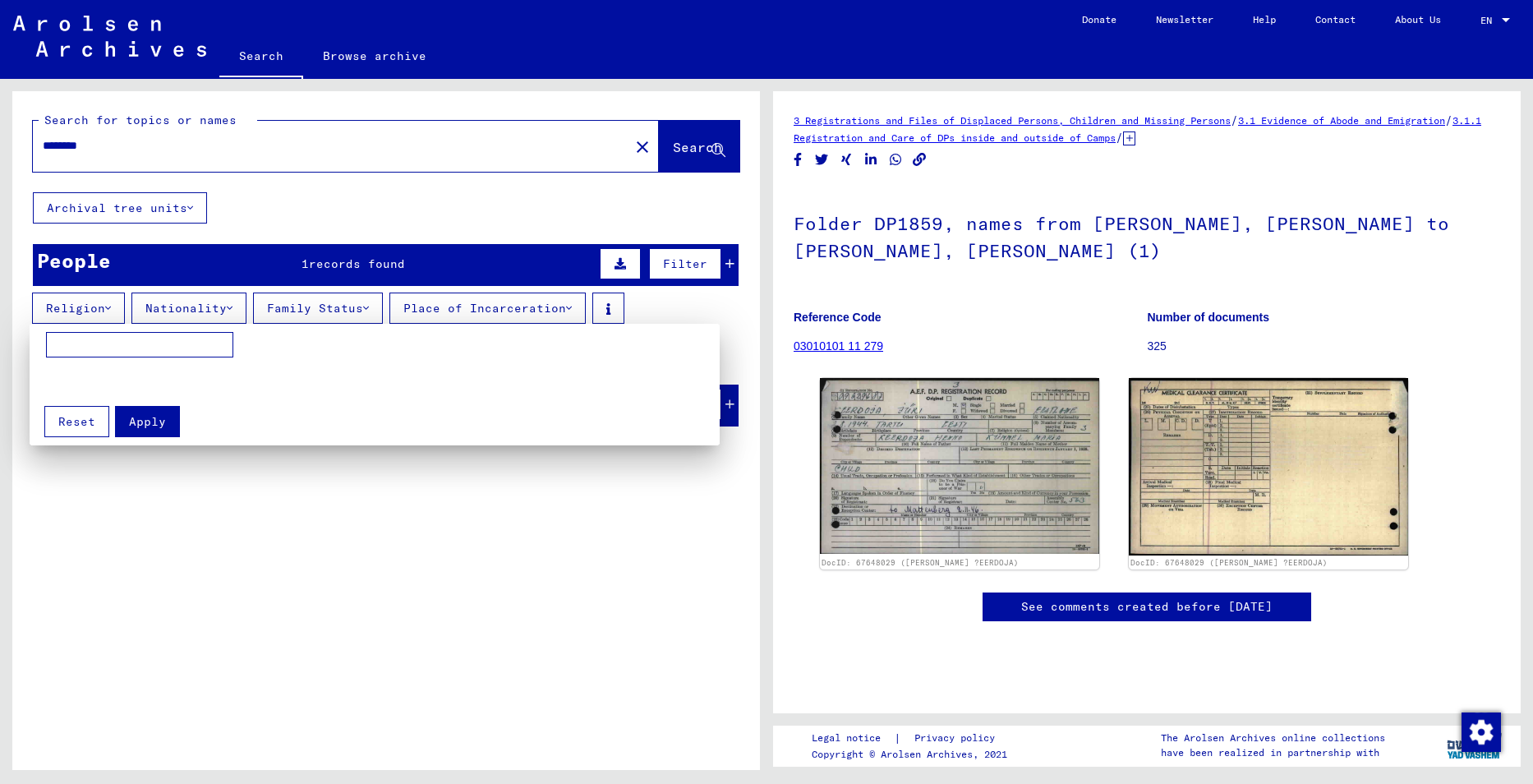
click at [378, 327] on mat-card "Apply Reset" at bounding box center [383, 384] width 706 height 122
click at [375, 311] on div at bounding box center [766, 392] width 1533 height 784
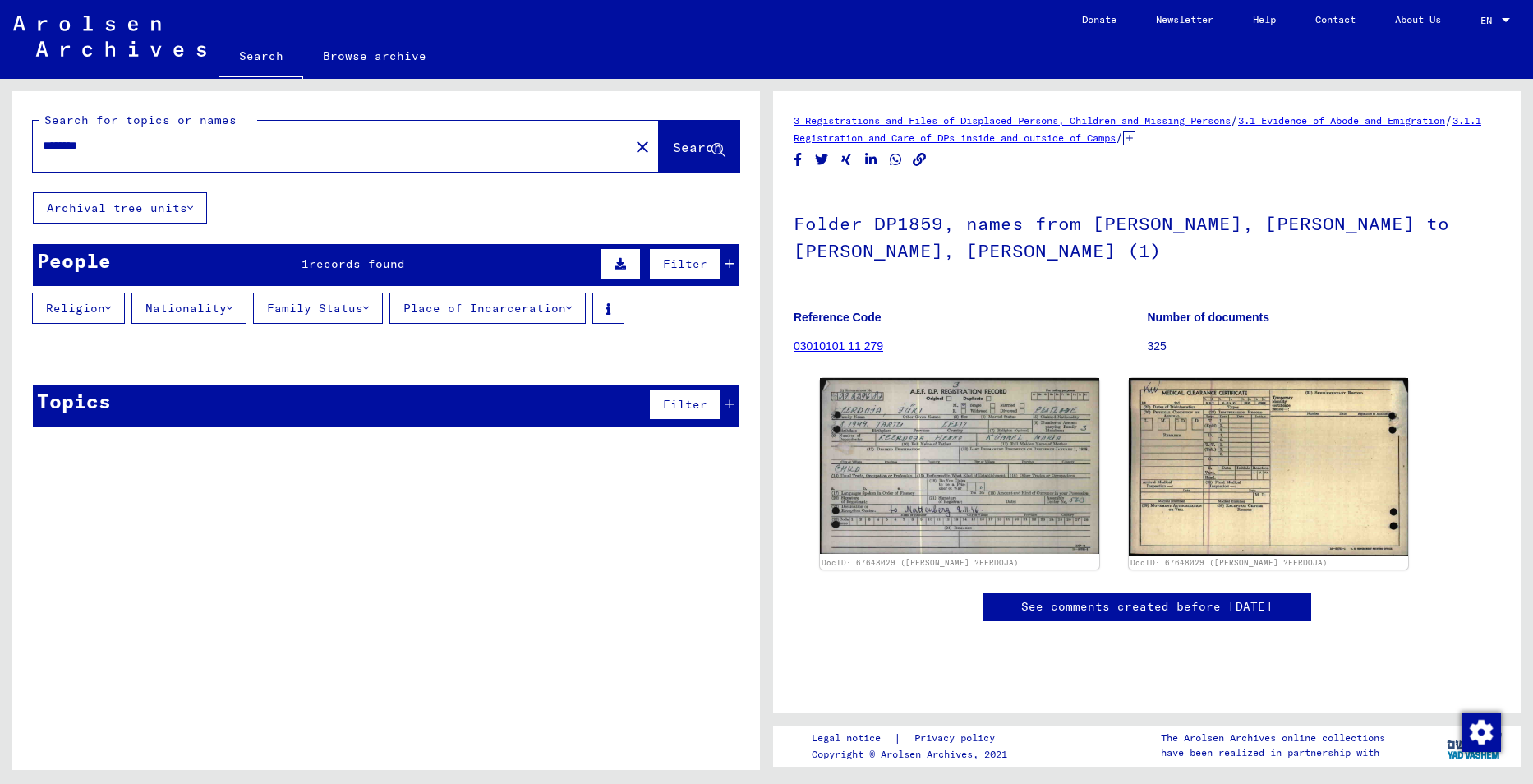
click at [375, 311] on button "Family Status" at bounding box center [318, 308] width 130 height 31
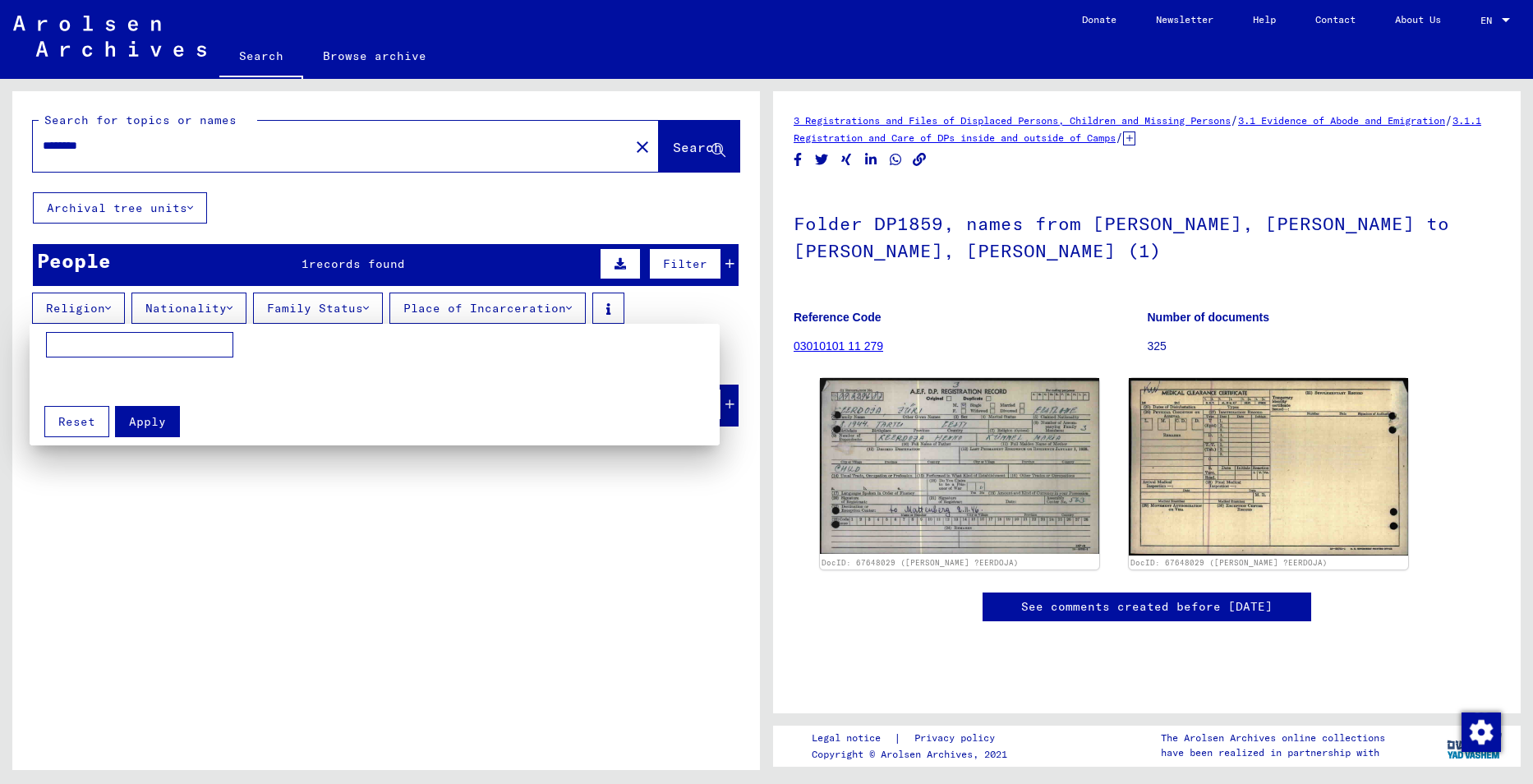
click at [446, 309] on div at bounding box center [766, 392] width 1533 height 784
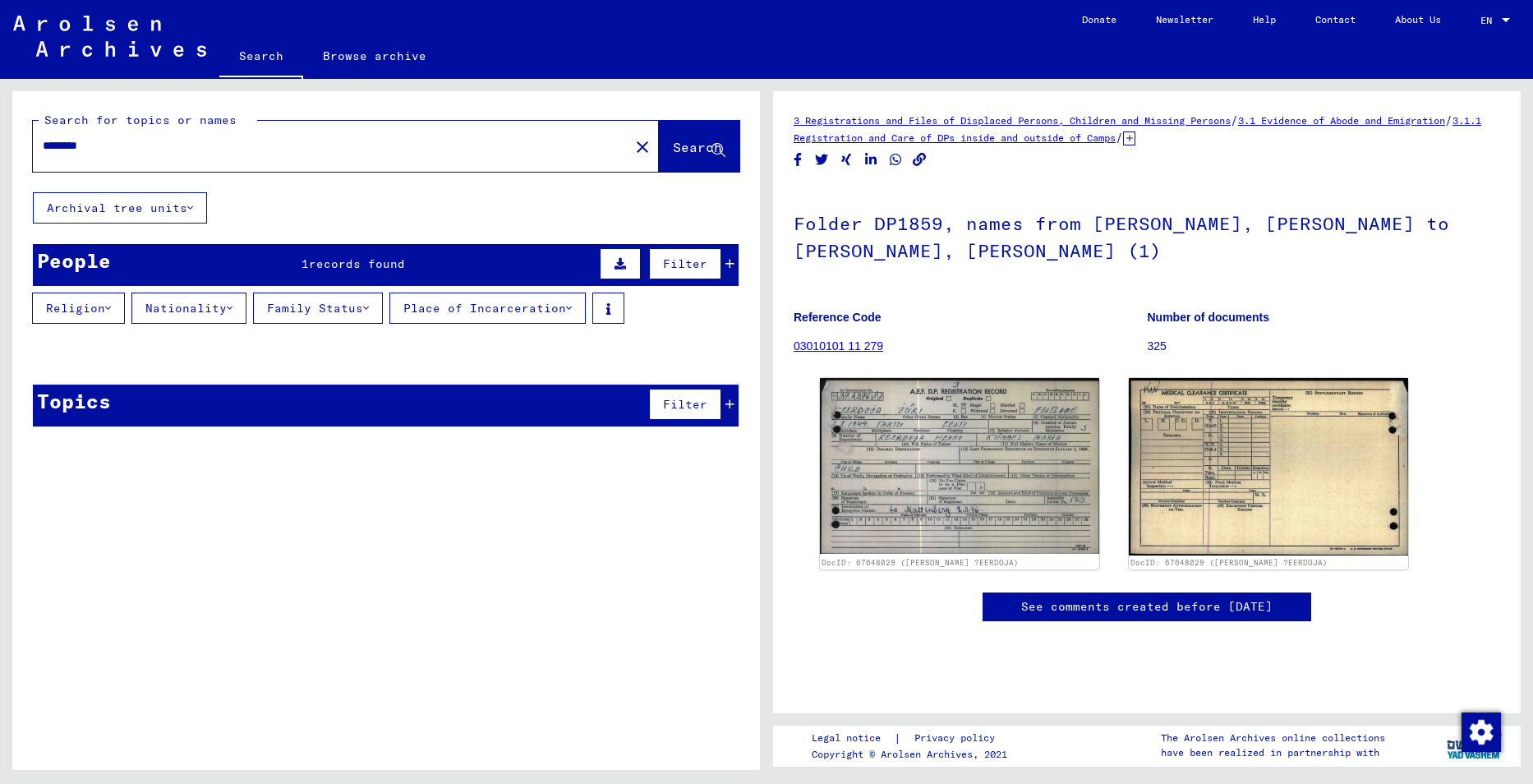
click at [364, 375] on mat-header-cell "Maiden Name" at bounding box center [319, 353] width 114 height 46
click at [361, 405] on mat-cell at bounding box center [319, 401] width 114 height 40
click at [723, 408] on mat-cell at bounding box center [671, 401] width 133 height 40
click at [686, 401] on span "Filter" at bounding box center [684, 404] width 45 height 15
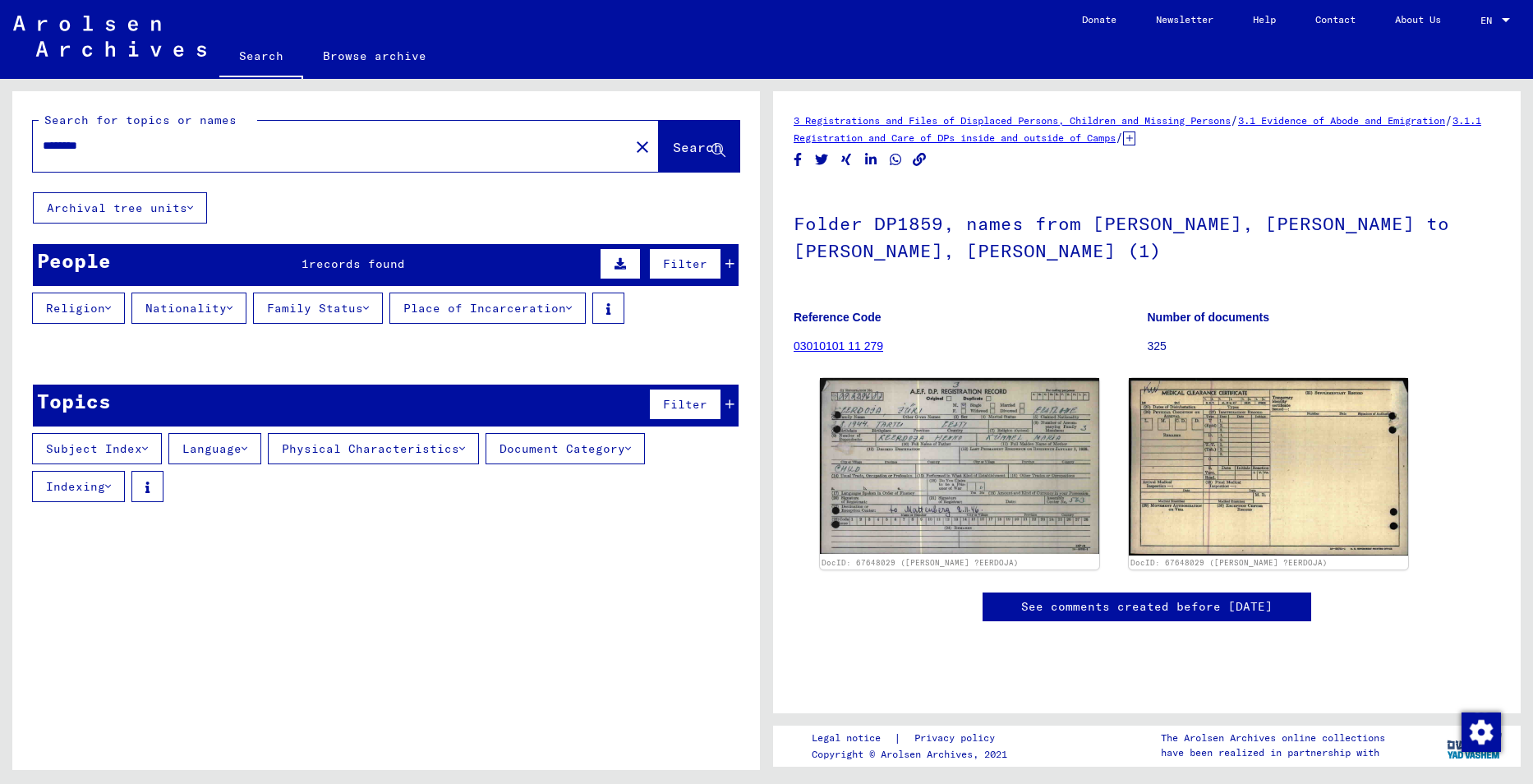
click at [540, 146] on input "********" at bounding box center [331, 146] width 577 height 17
click at [364, 55] on link "Browse archive" at bounding box center [374, 56] width 143 height 40
